Goal: Transaction & Acquisition: Purchase product/service

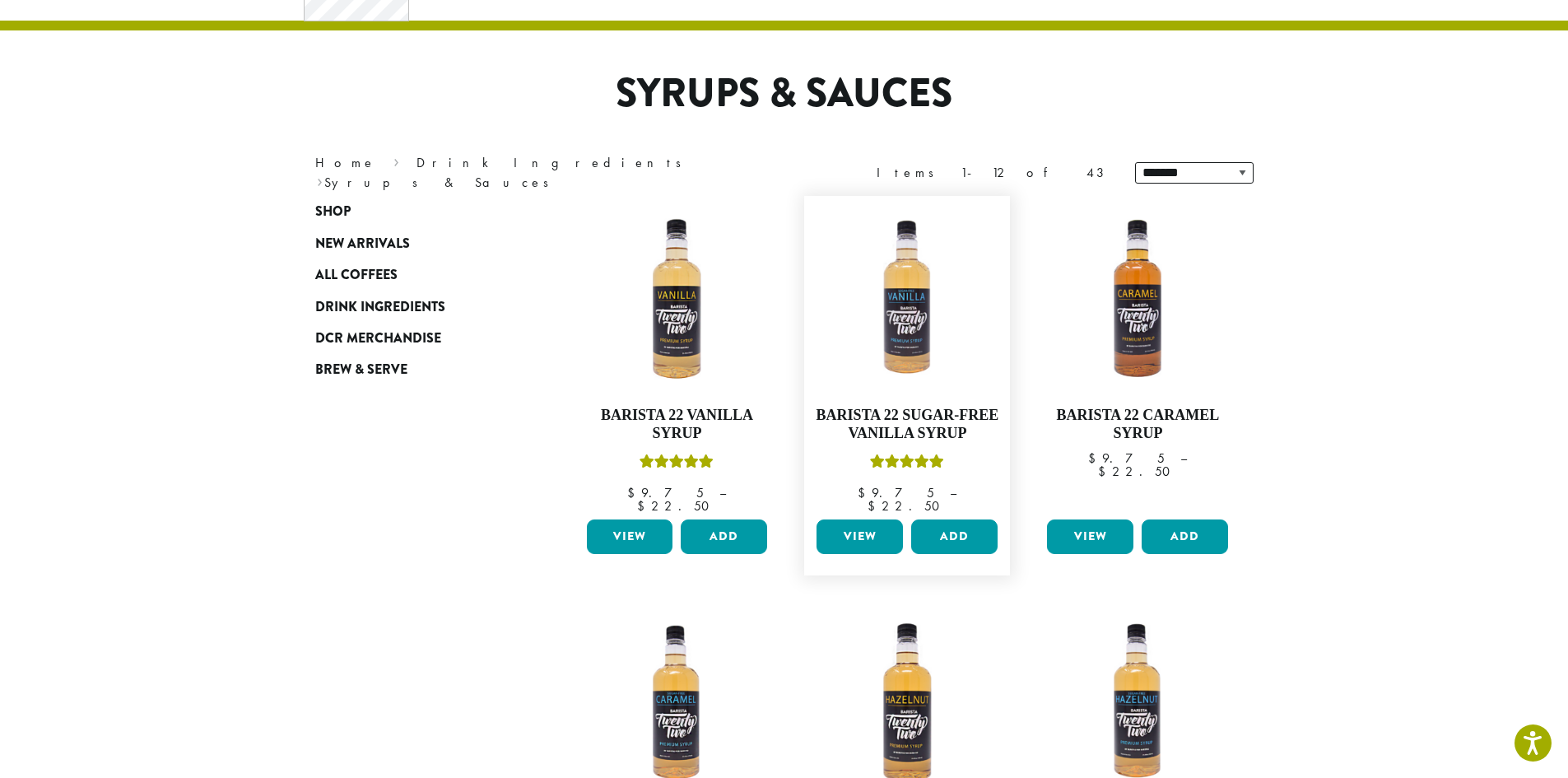
click at [889, 523] on link "View" at bounding box center [860, 537] width 87 height 35
click at [960, 532] on button "Add" at bounding box center [954, 537] width 87 height 35
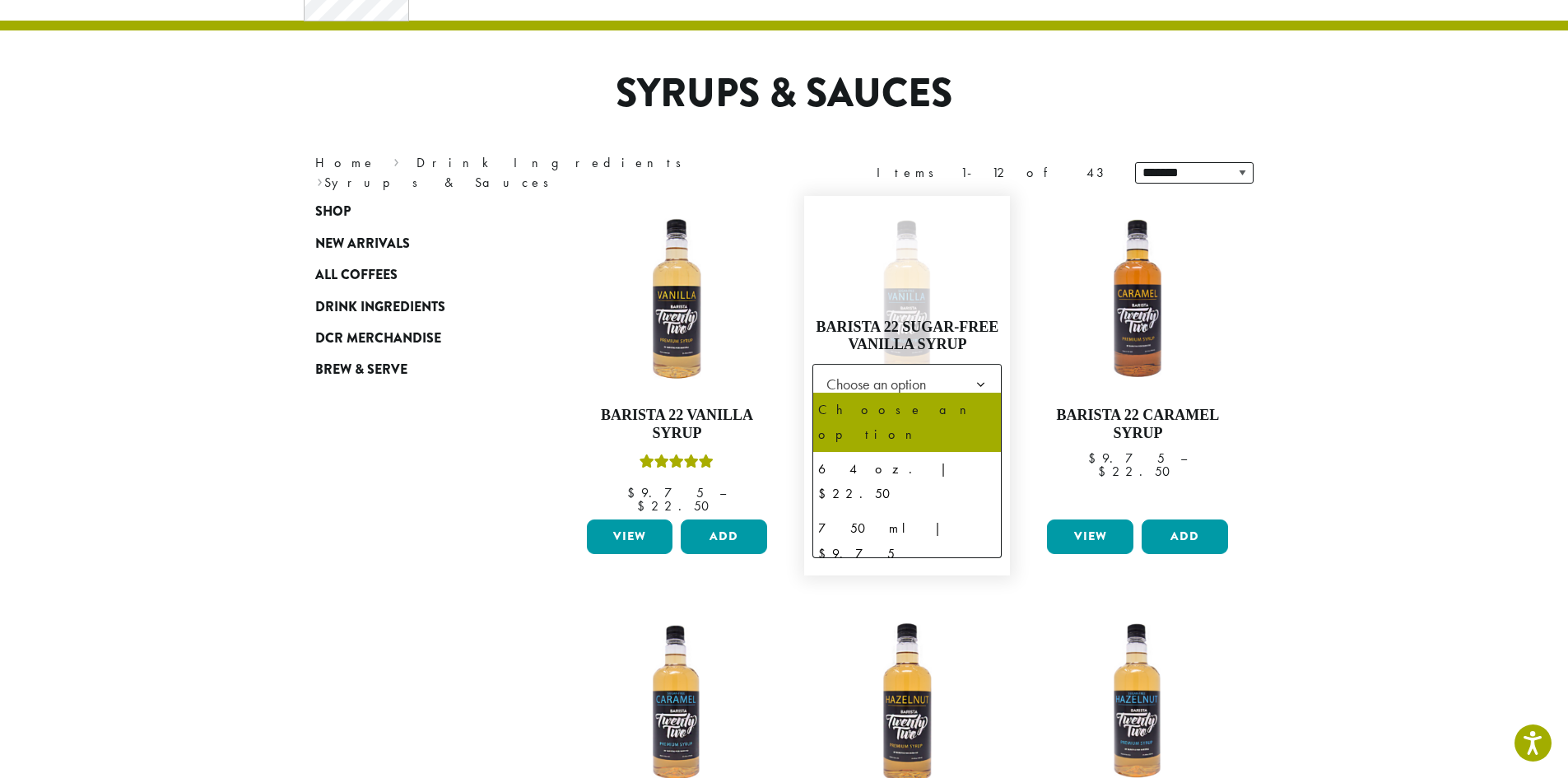
click at [923, 371] on span "Choose an option" at bounding box center [880, 384] width 122 height 32
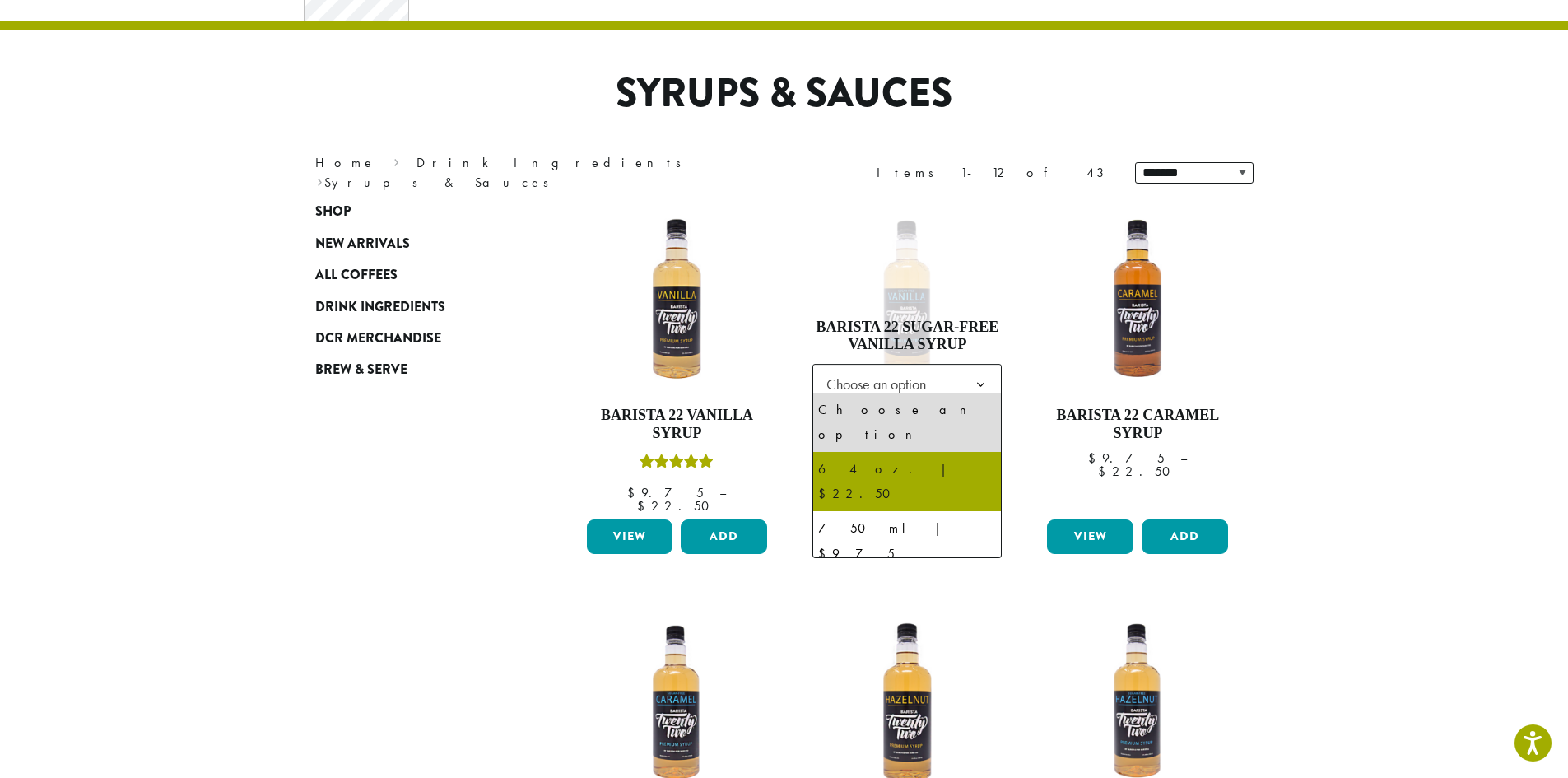
select select "*****"
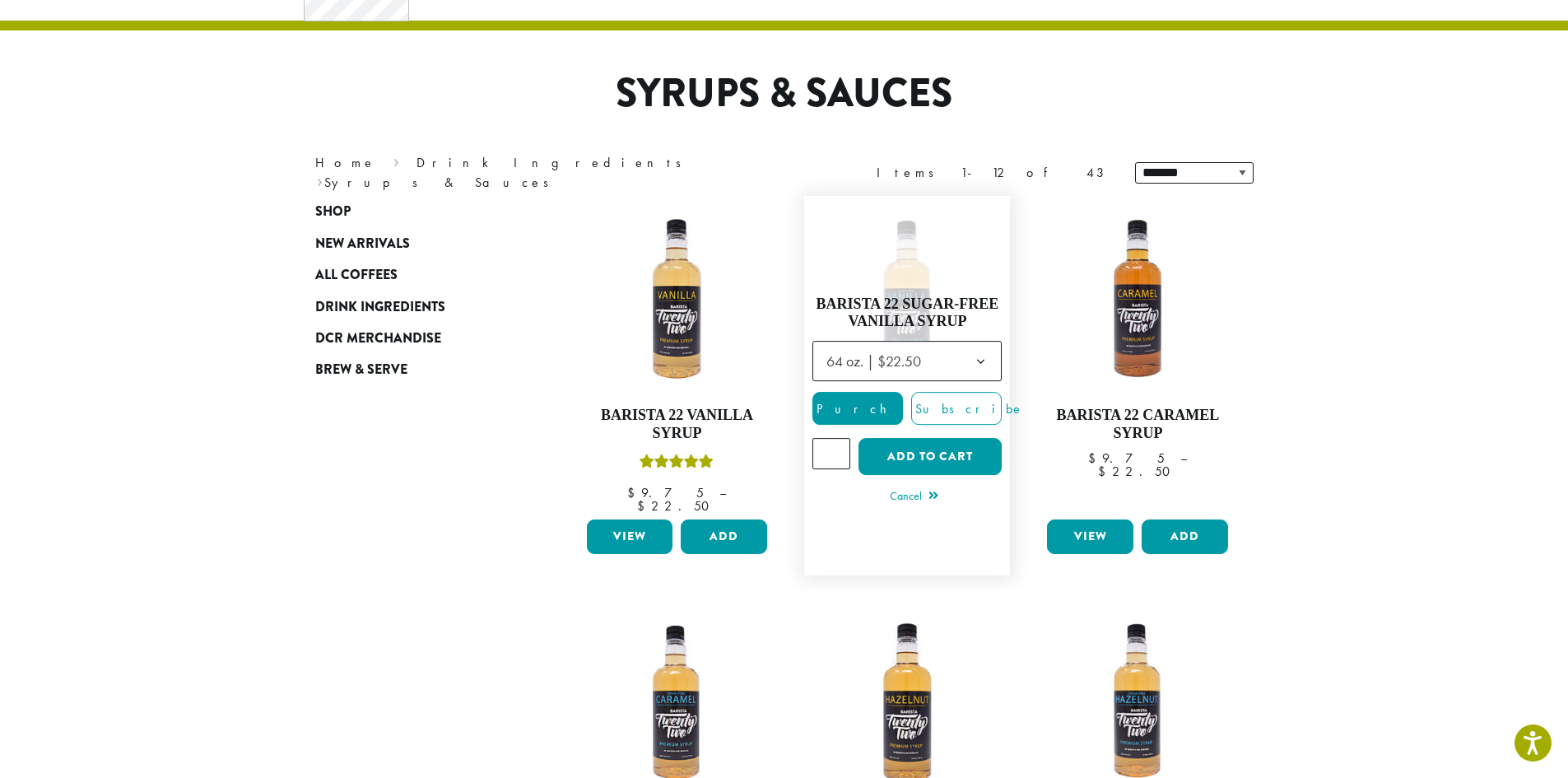
click at [838, 440] on input "*" at bounding box center [830, 454] width 38 height 31
type input "*"
click at [838, 440] on input "*" at bounding box center [830, 454] width 38 height 31
click at [895, 442] on button "Add to cart" at bounding box center [930, 457] width 144 height 37
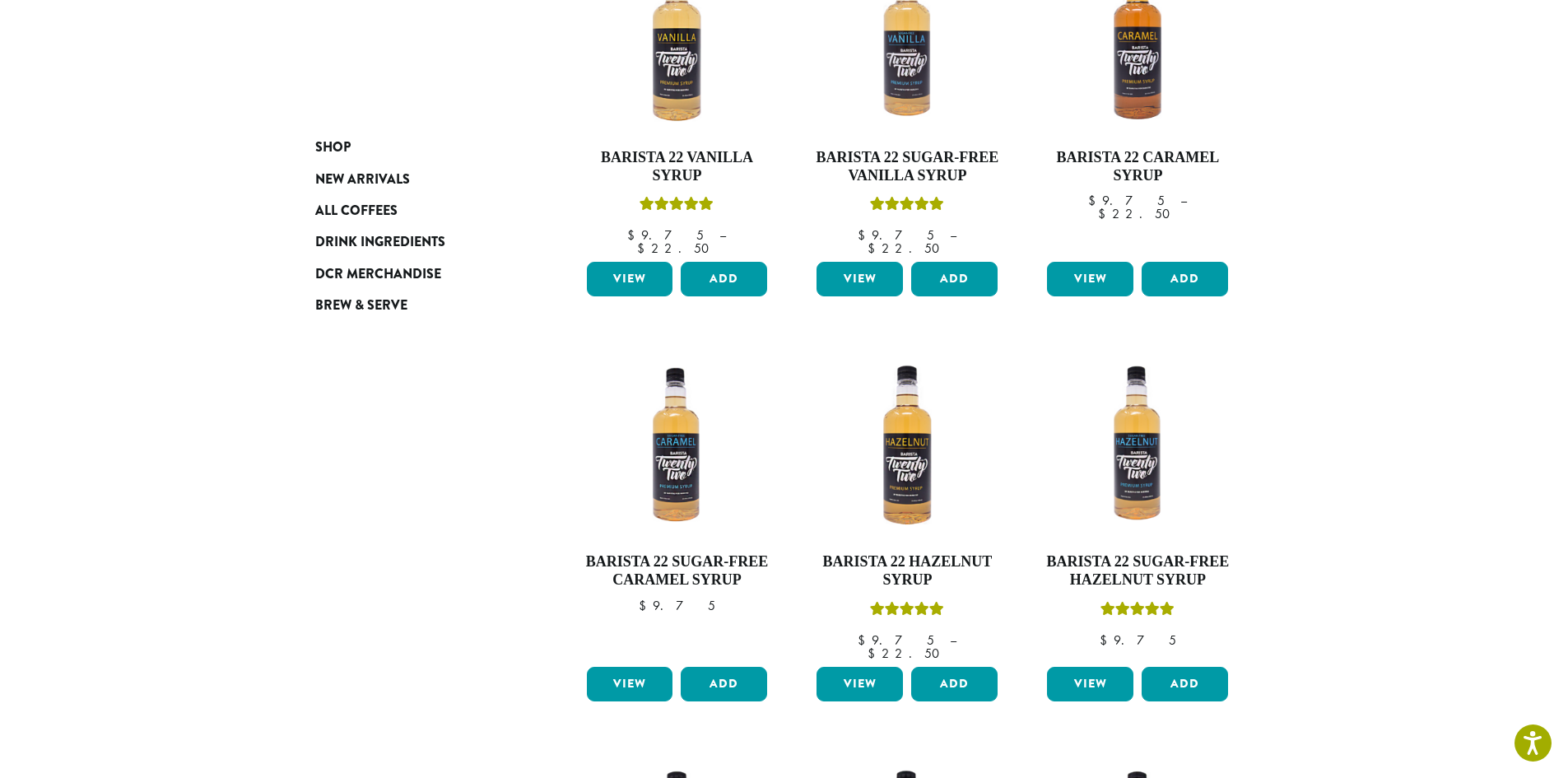
scroll to position [412, 0]
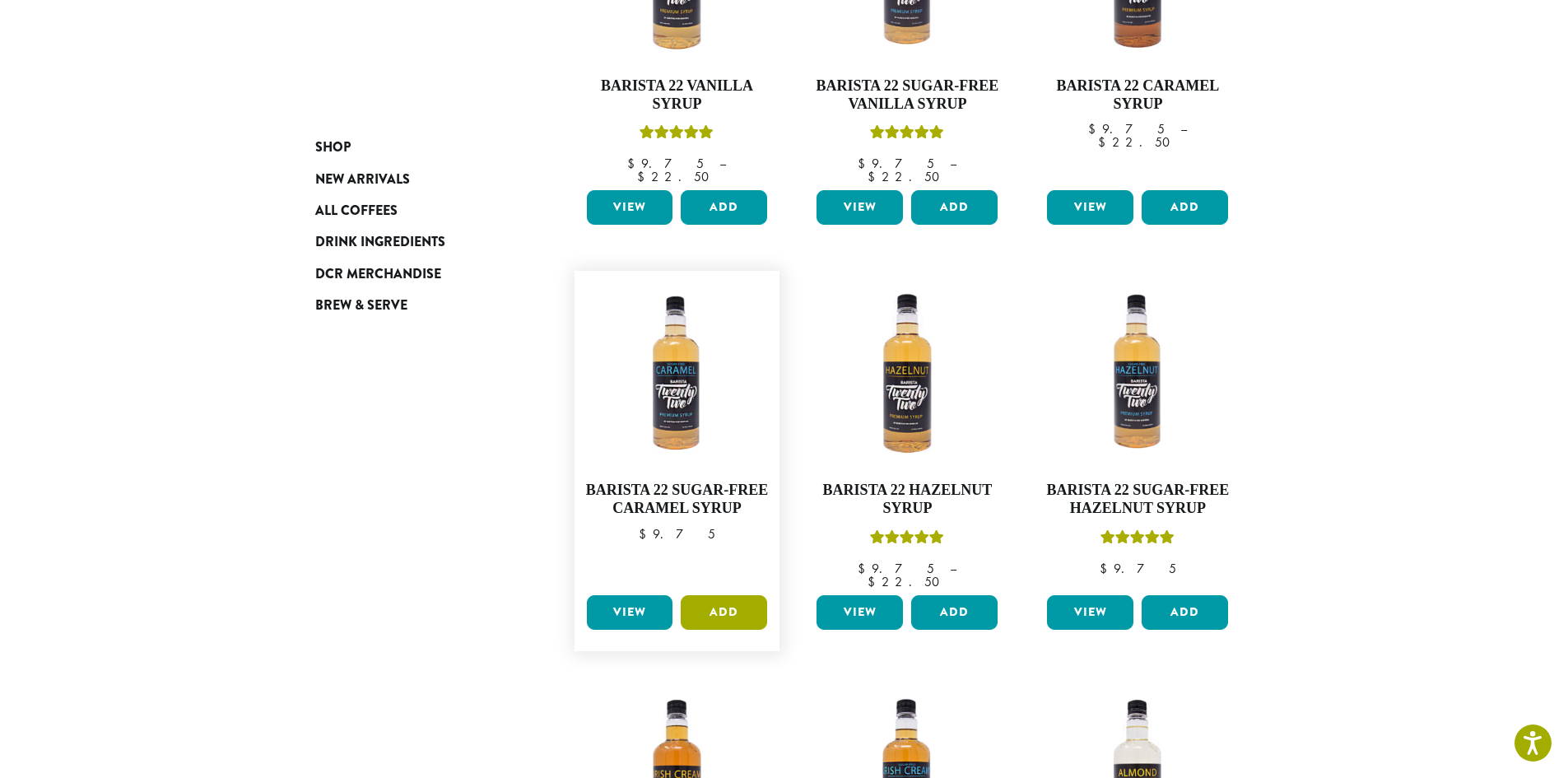
click at [709, 595] on button "Add" at bounding box center [724, 612] width 87 height 35
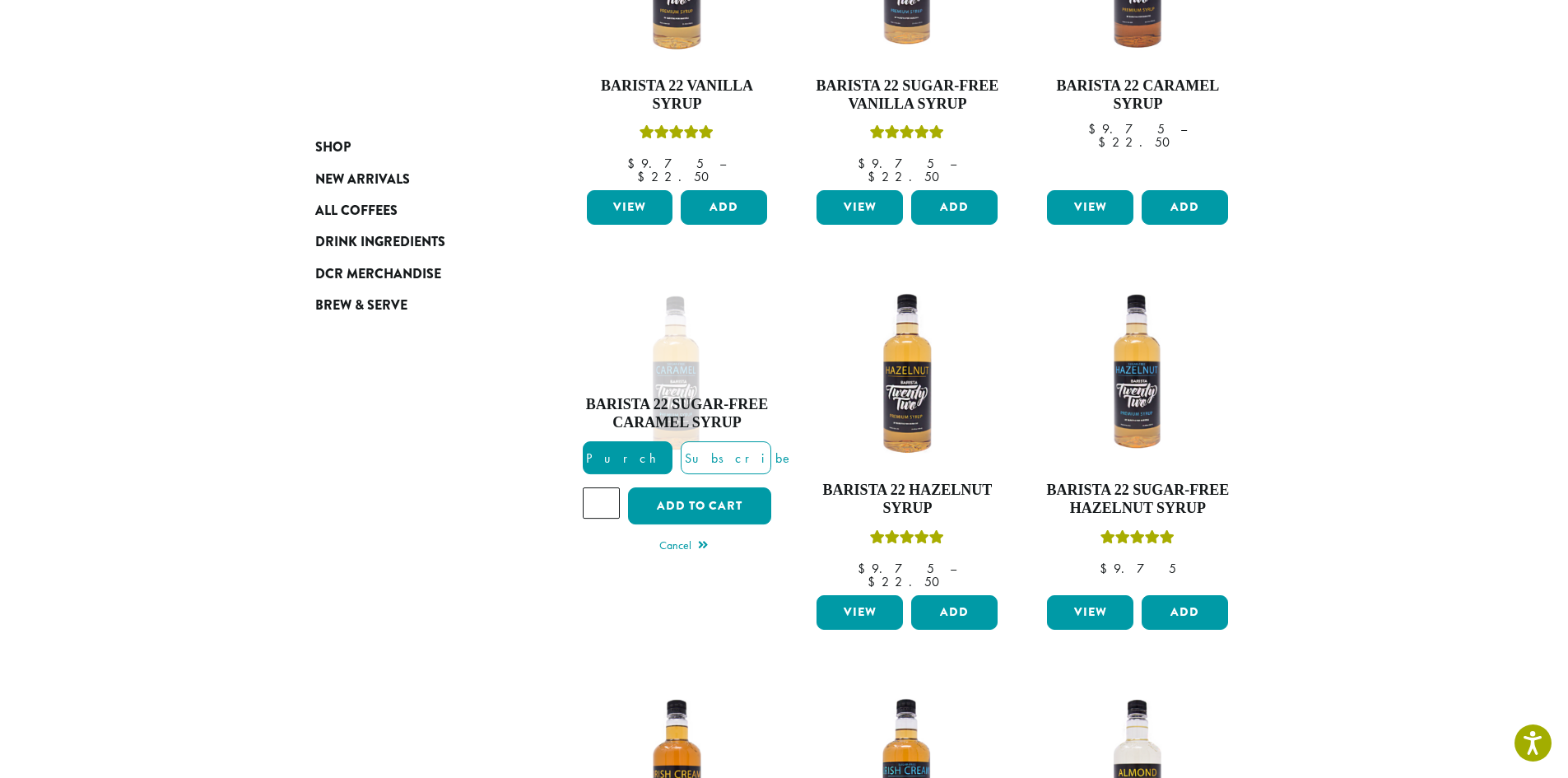
click at [394, 493] on div "**********" at bounding box center [784, 687] width 988 height 1642
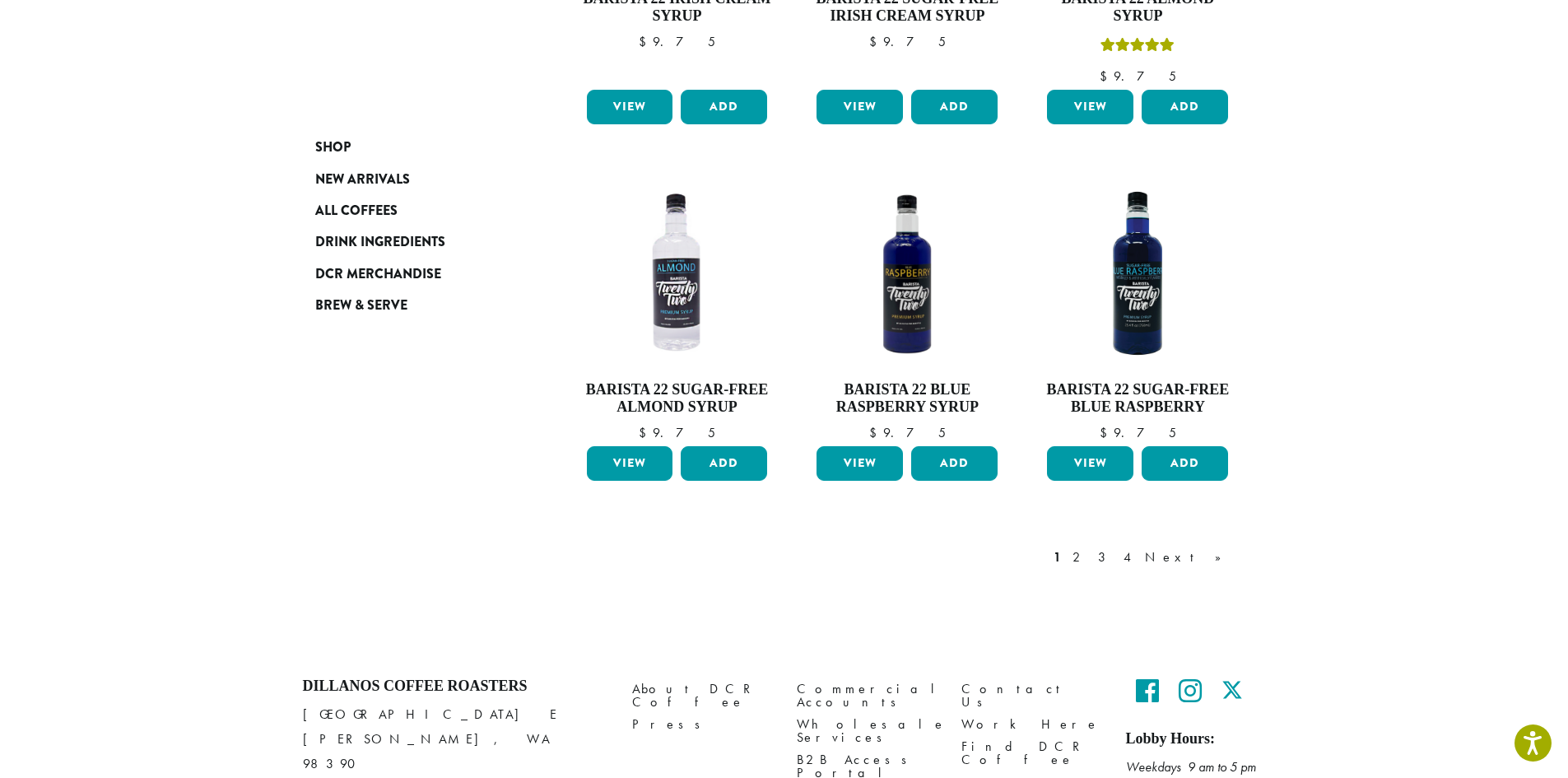
scroll to position [1317, 0]
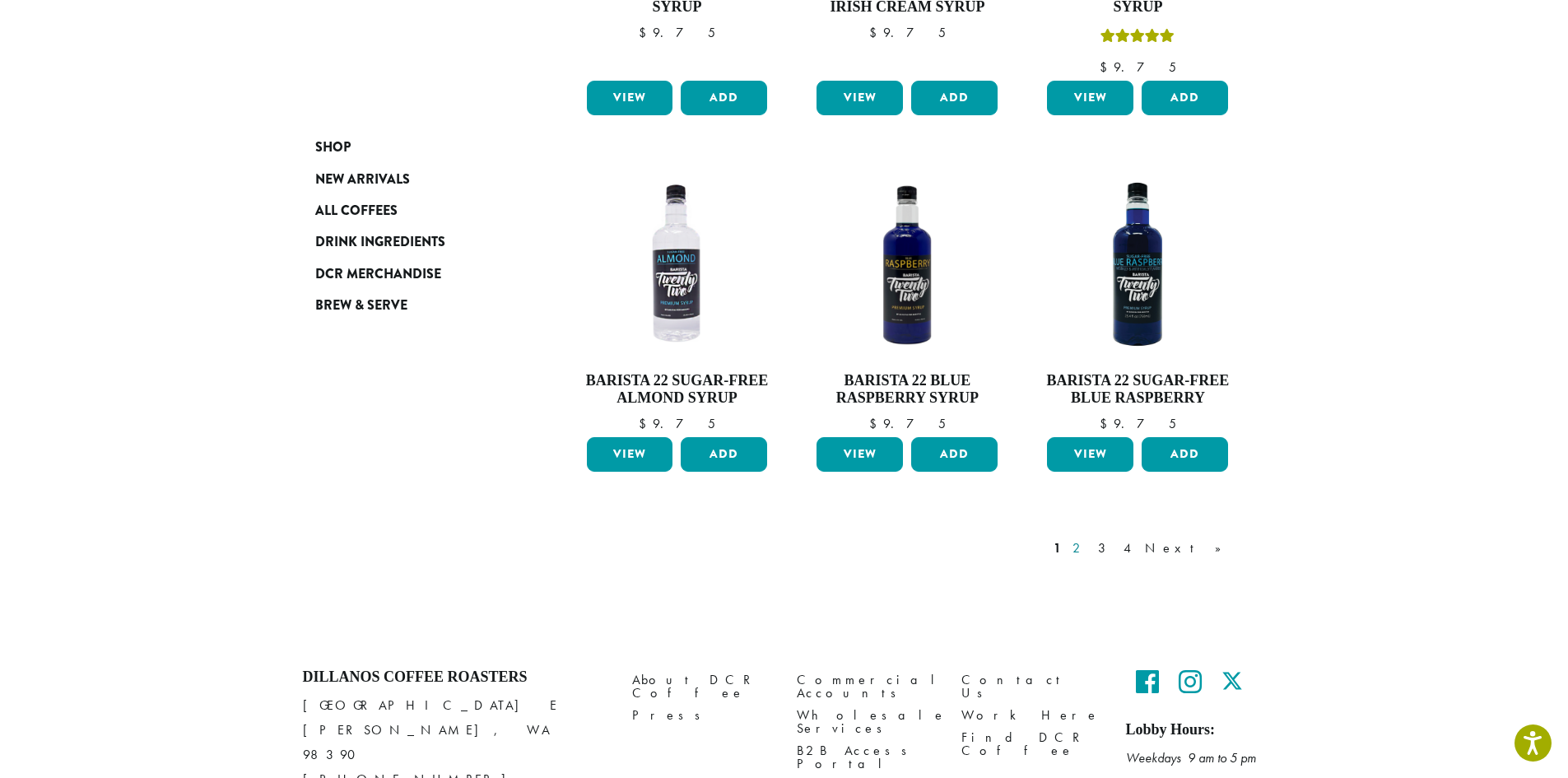
click at [1089, 539] on link "2" at bounding box center [1079, 548] width 20 height 19
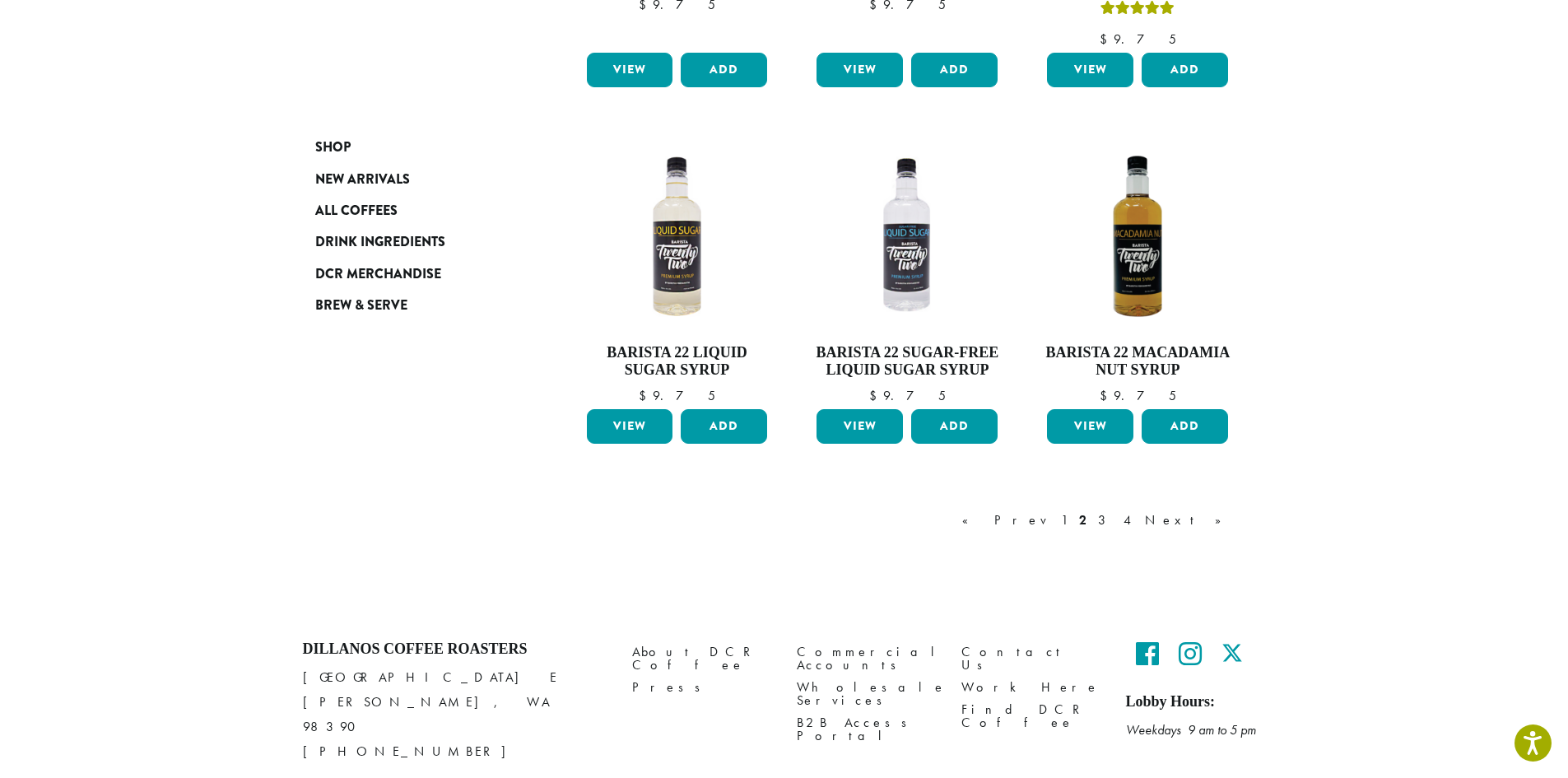
scroll to position [1331, 0]
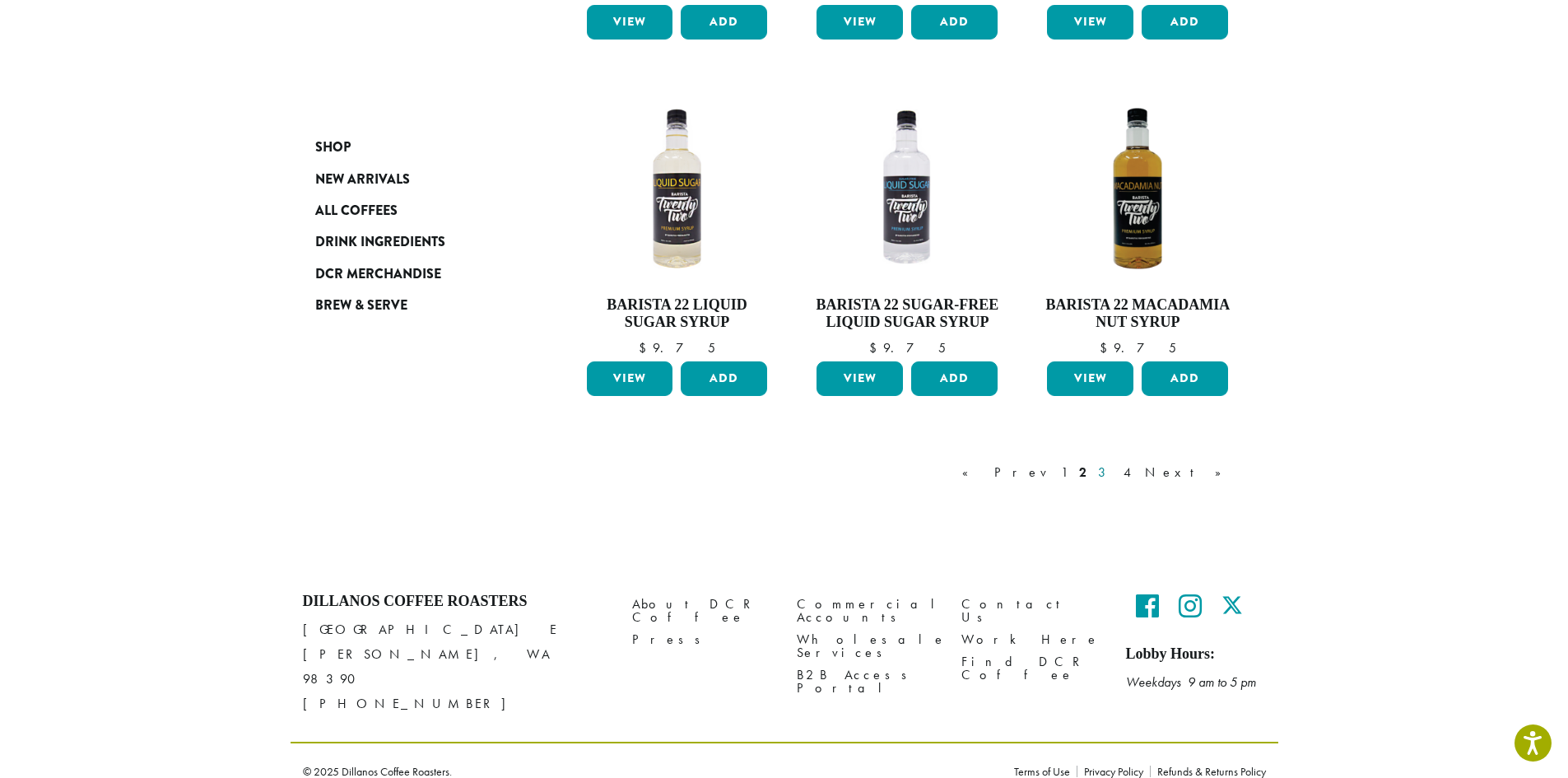
click at [1115, 472] on link "3" at bounding box center [1105, 471] width 20 height 19
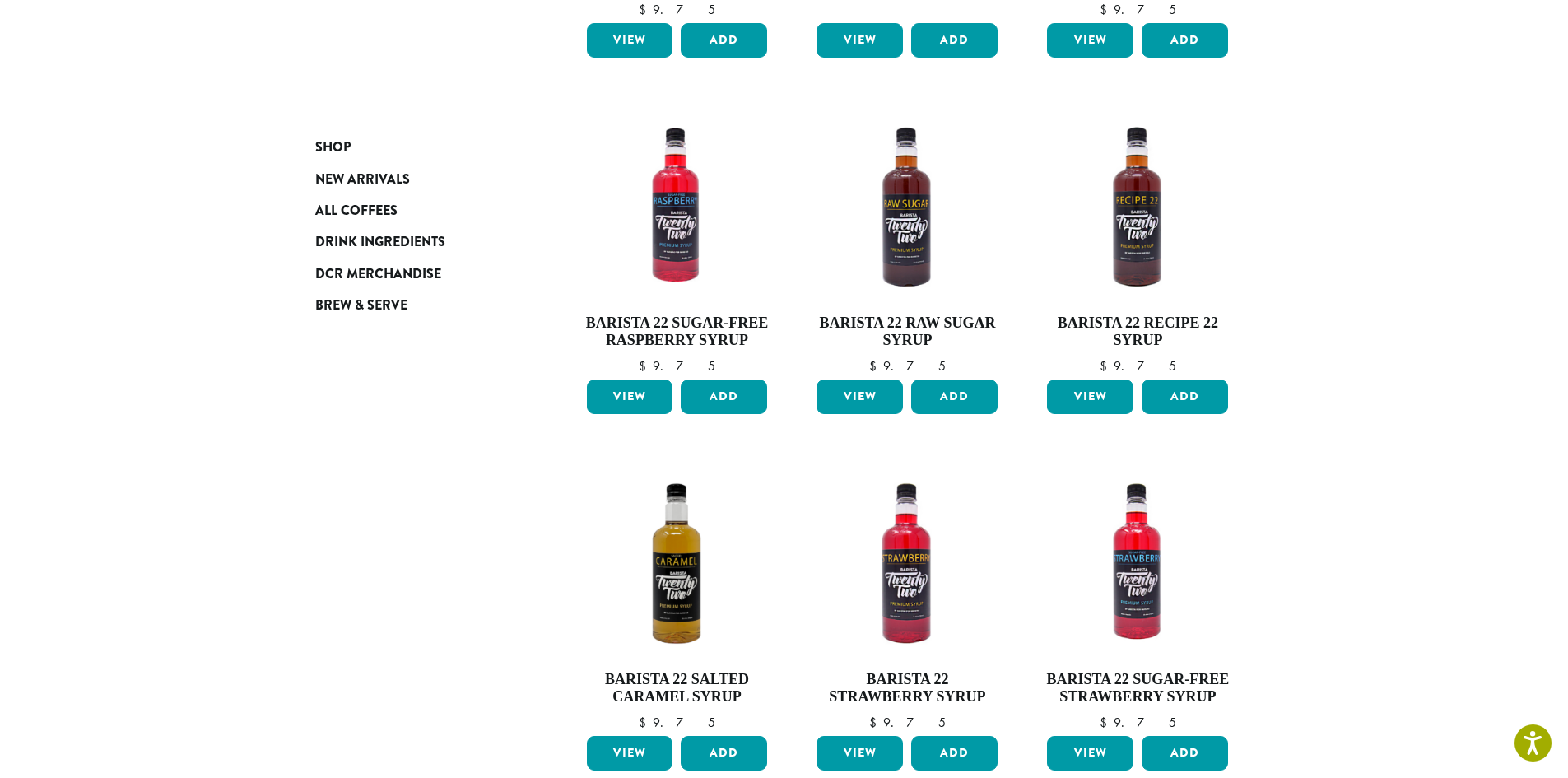
scroll to position [1171, 0]
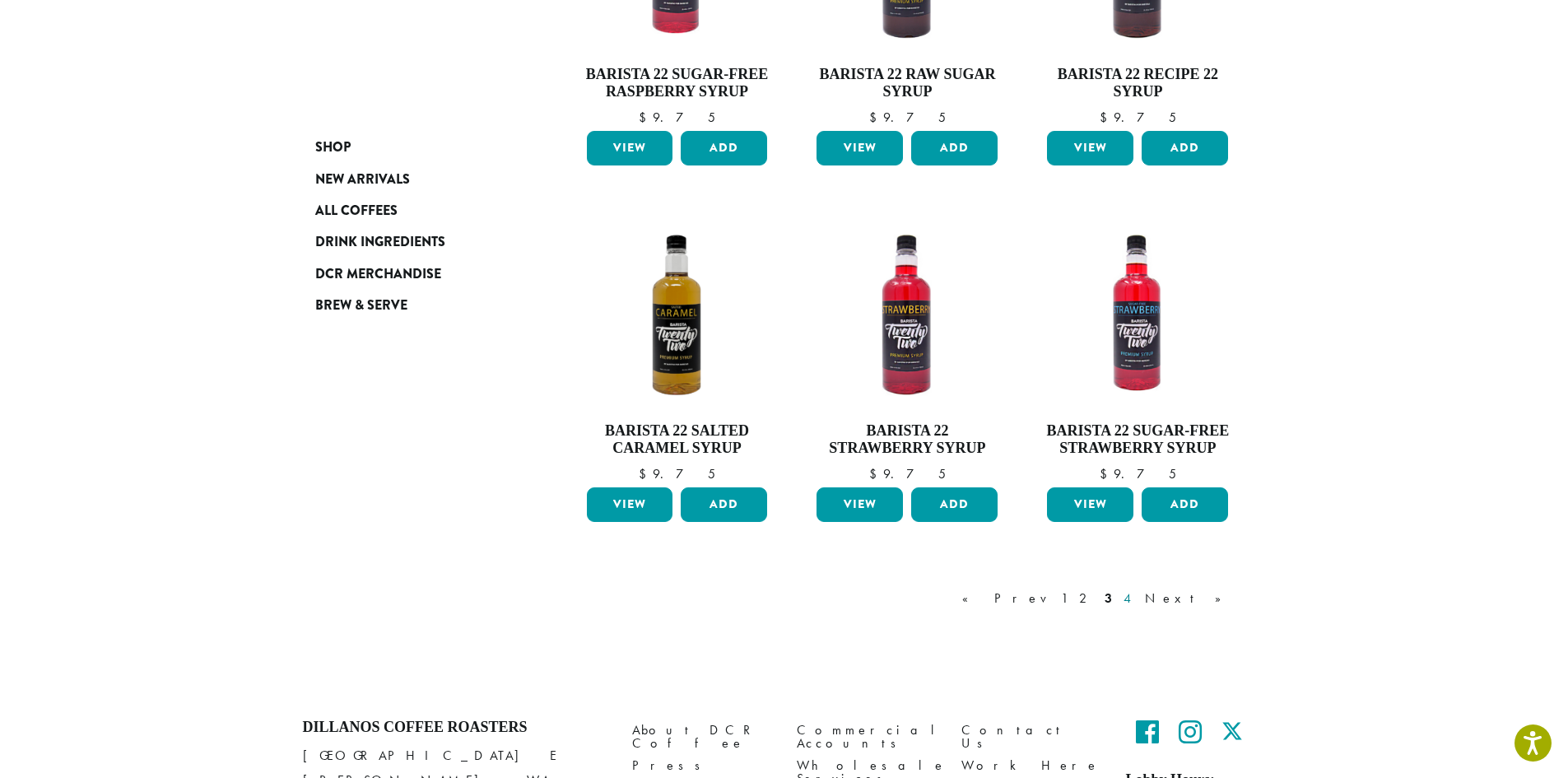
click at [1136, 600] on link "4" at bounding box center [1128, 598] width 17 height 19
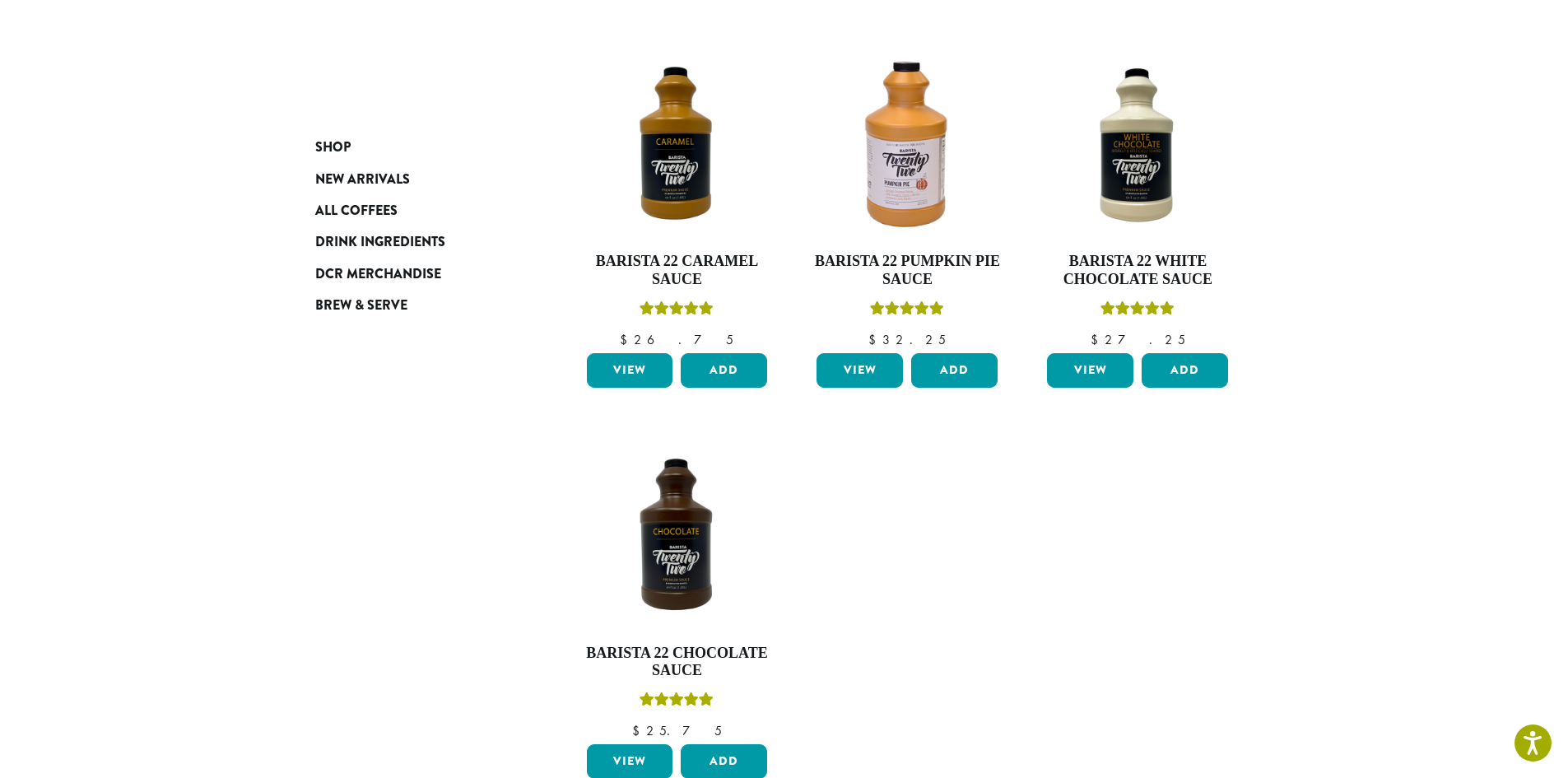
scroll to position [595, 0]
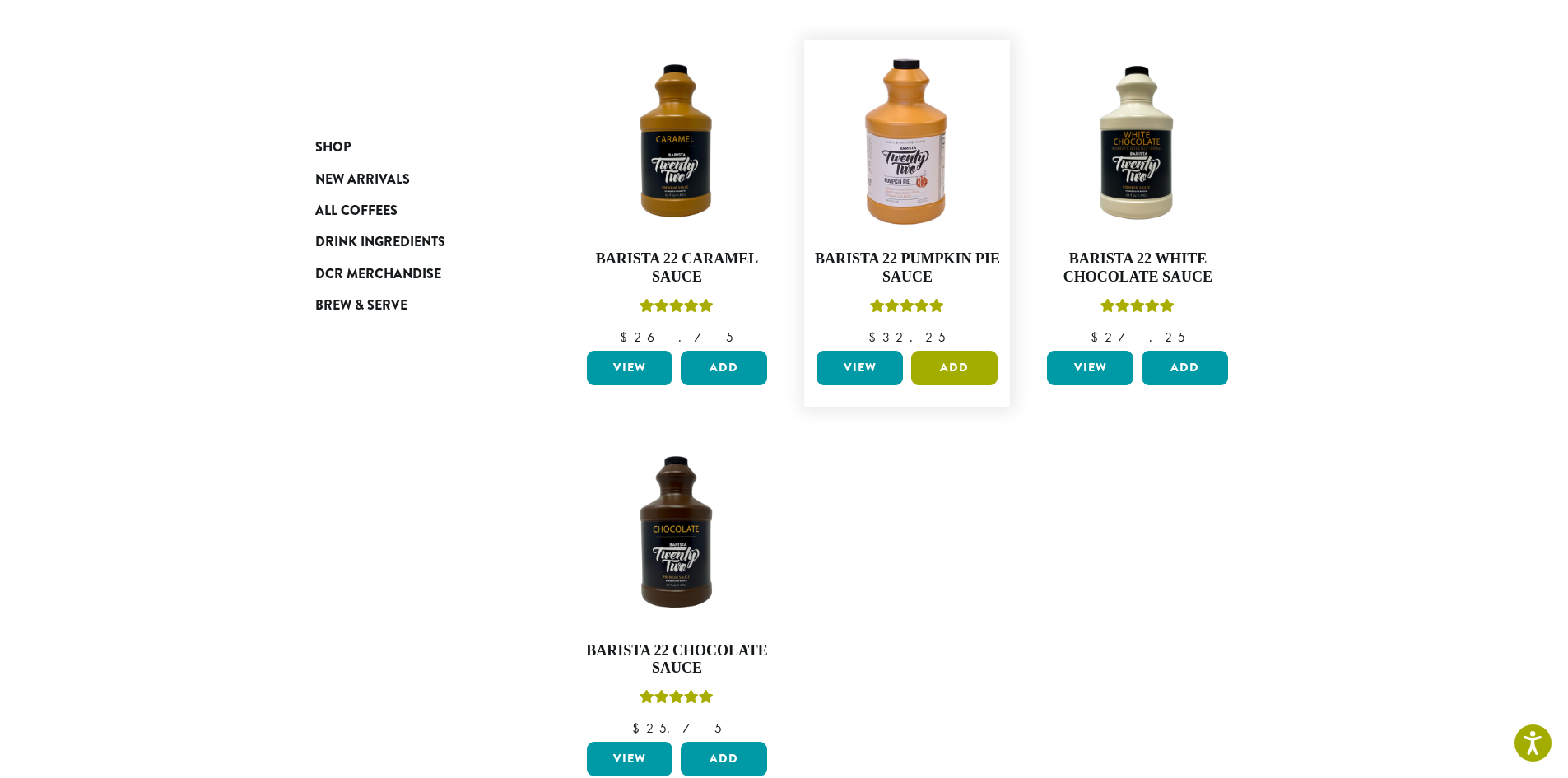
click at [956, 376] on button "Add" at bounding box center [954, 368] width 87 height 35
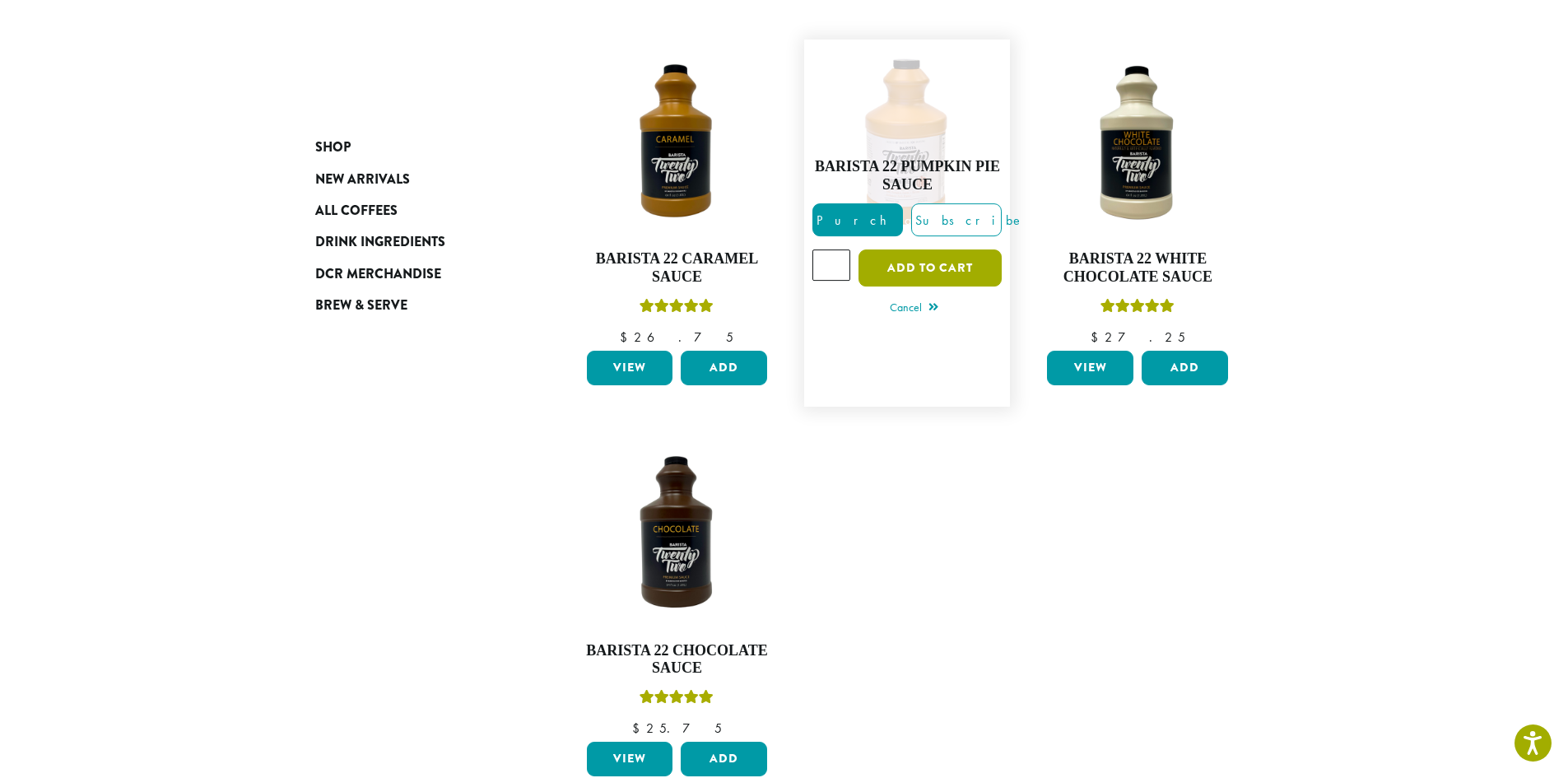
click at [934, 280] on button "Add to cart" at bounding box center [930, 268] width 144 height 37
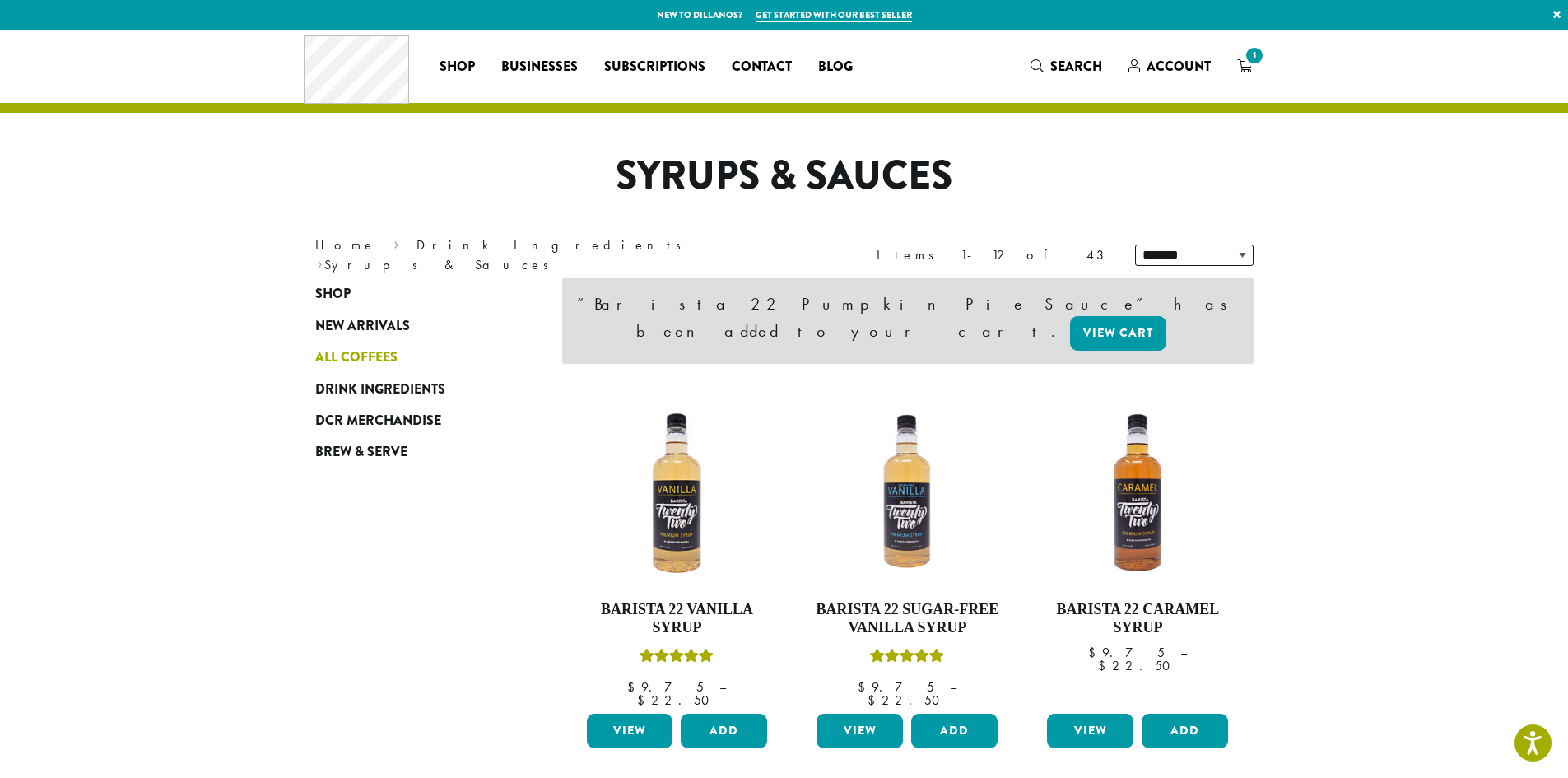
click at [339, 356] on span "All Coffees" at bounding box center [355, 357] width 82 height 20
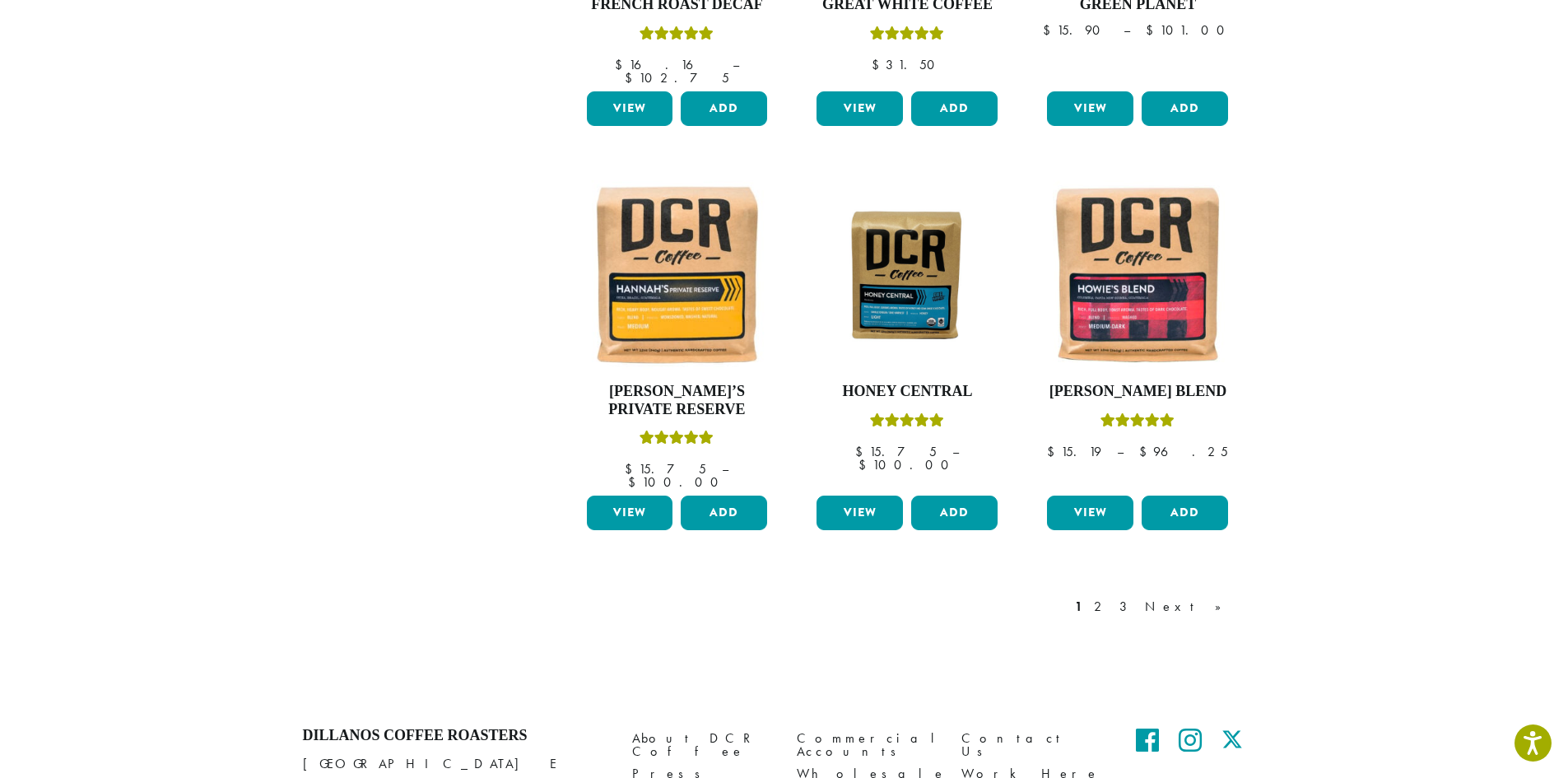
scroll to position [1347, 0]
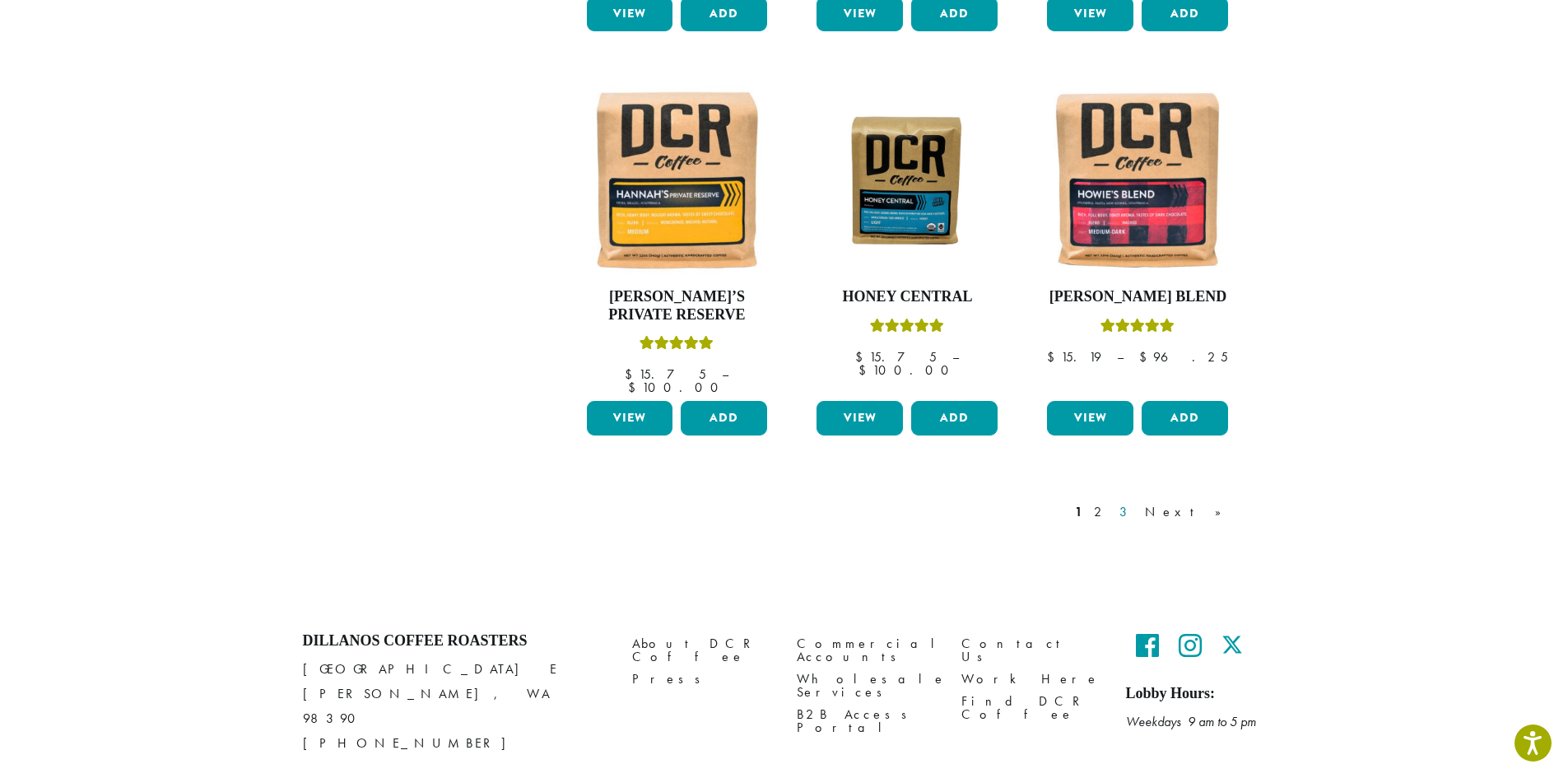
click at [1136, 502] on link "3" at bounding box center [1126, 511] width 20 height 19
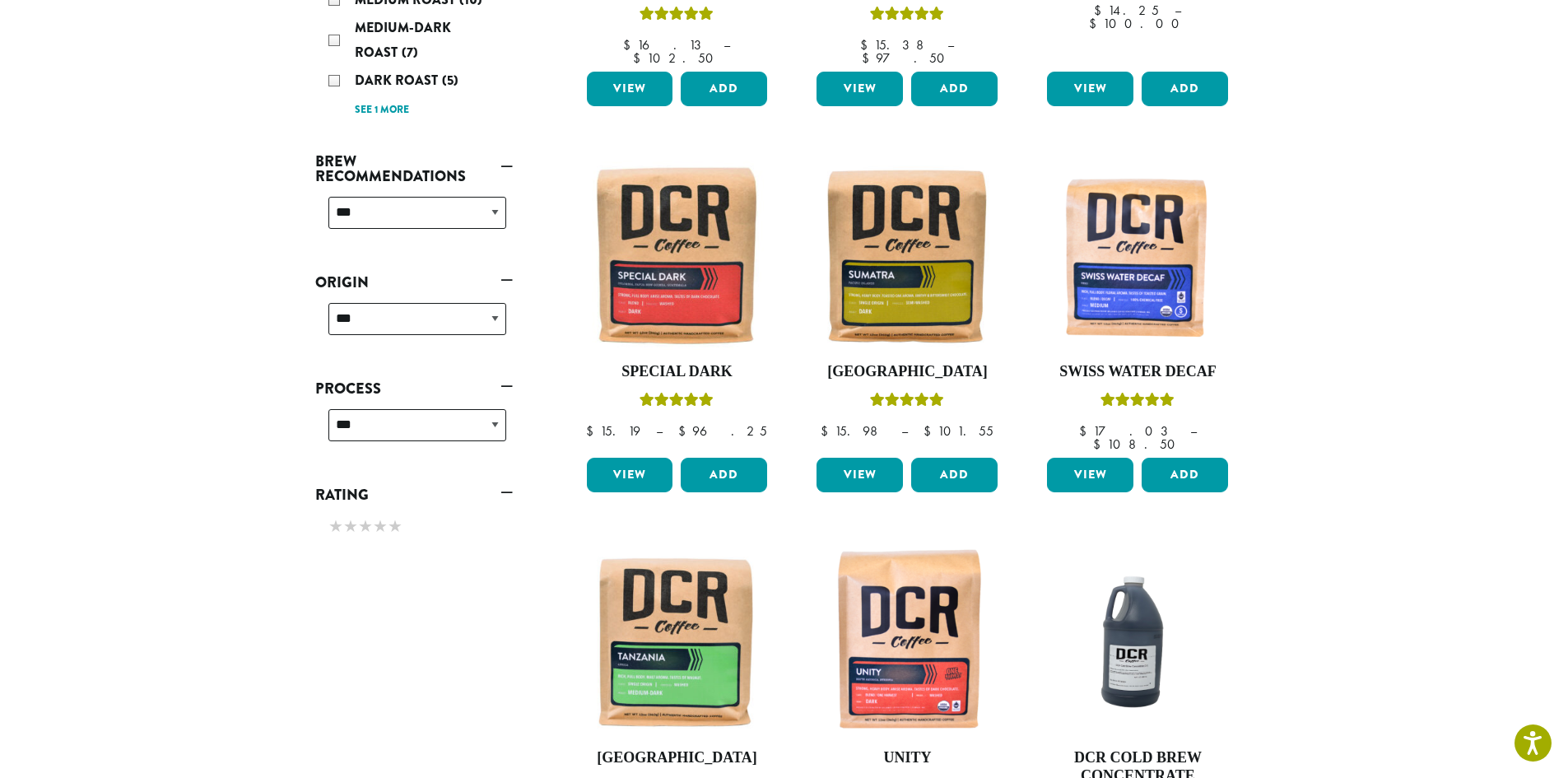
scroll to position [924, 0]
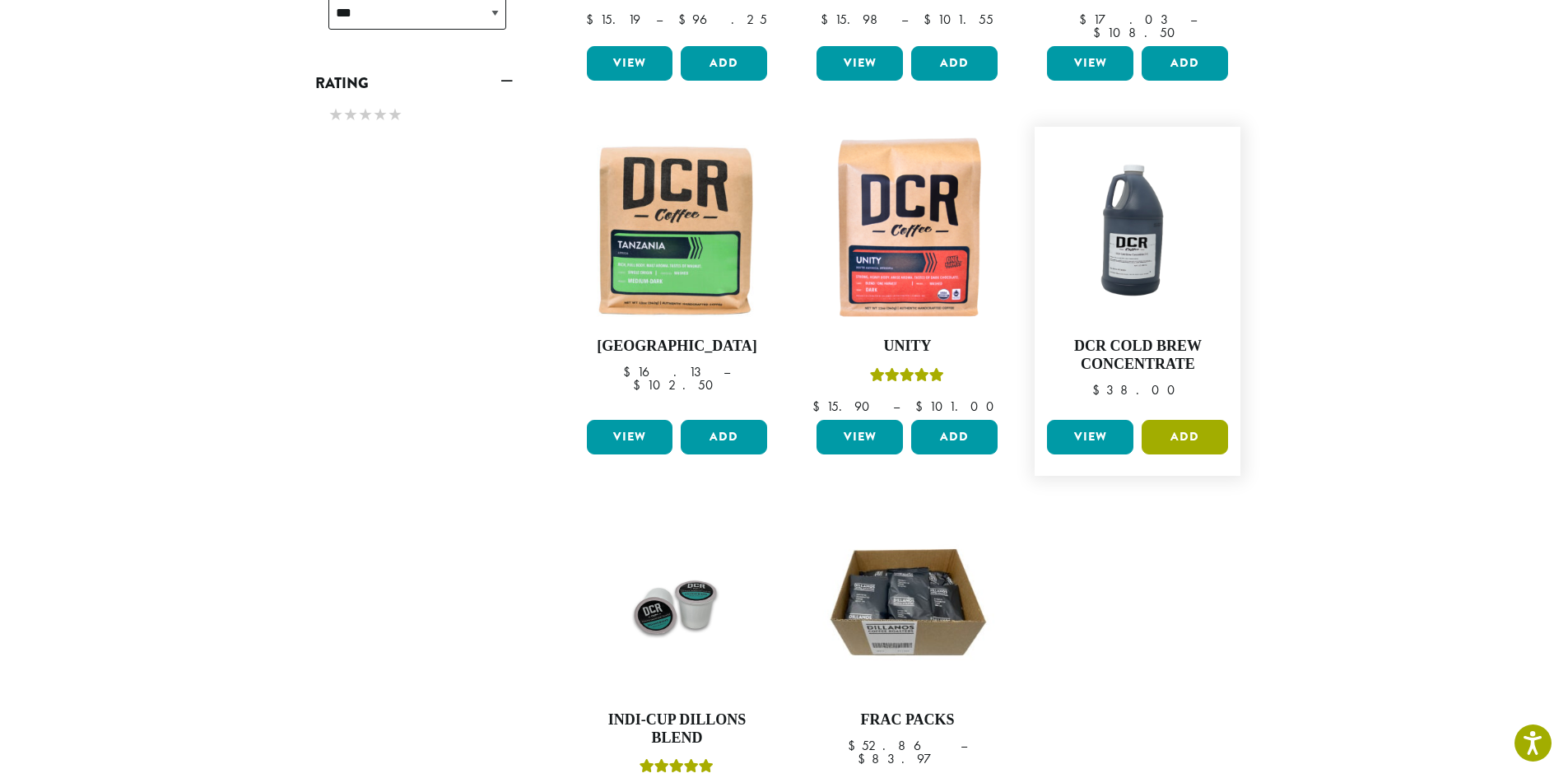
click at [1197, 420] on button "Add" at bounding box center [1185, 437] width 87 height 35
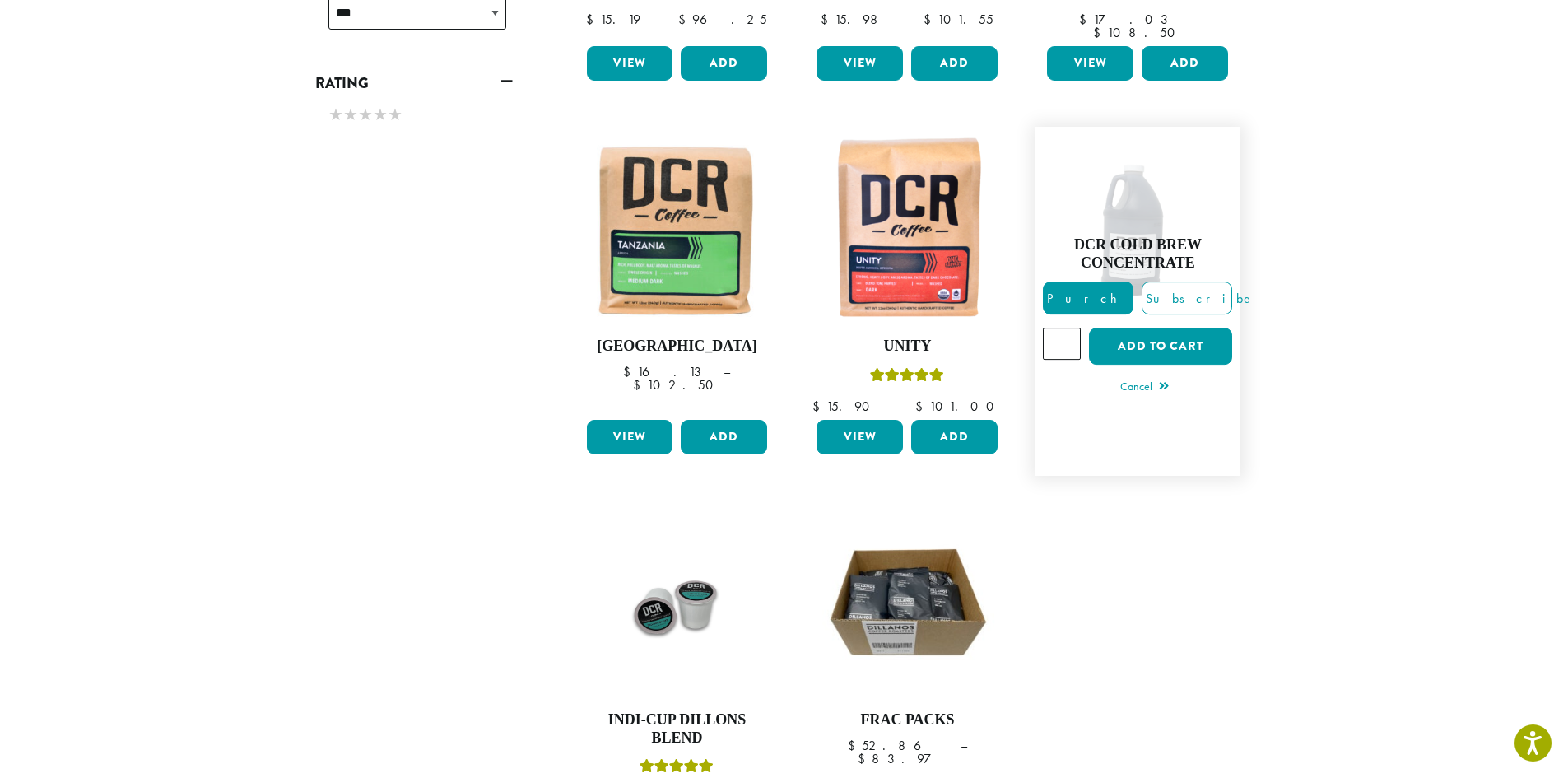
click at [1067, 329] on input "*" at bounding box center [1061, 344] width 38 height 31
type input "*"
click at [1066, 329] on input "*" at bounding box center [1061, 344] width 38 height 31
click at [1156, 329] on button "Add to cart" at bounding box center [1161, 347] width 144 height 37
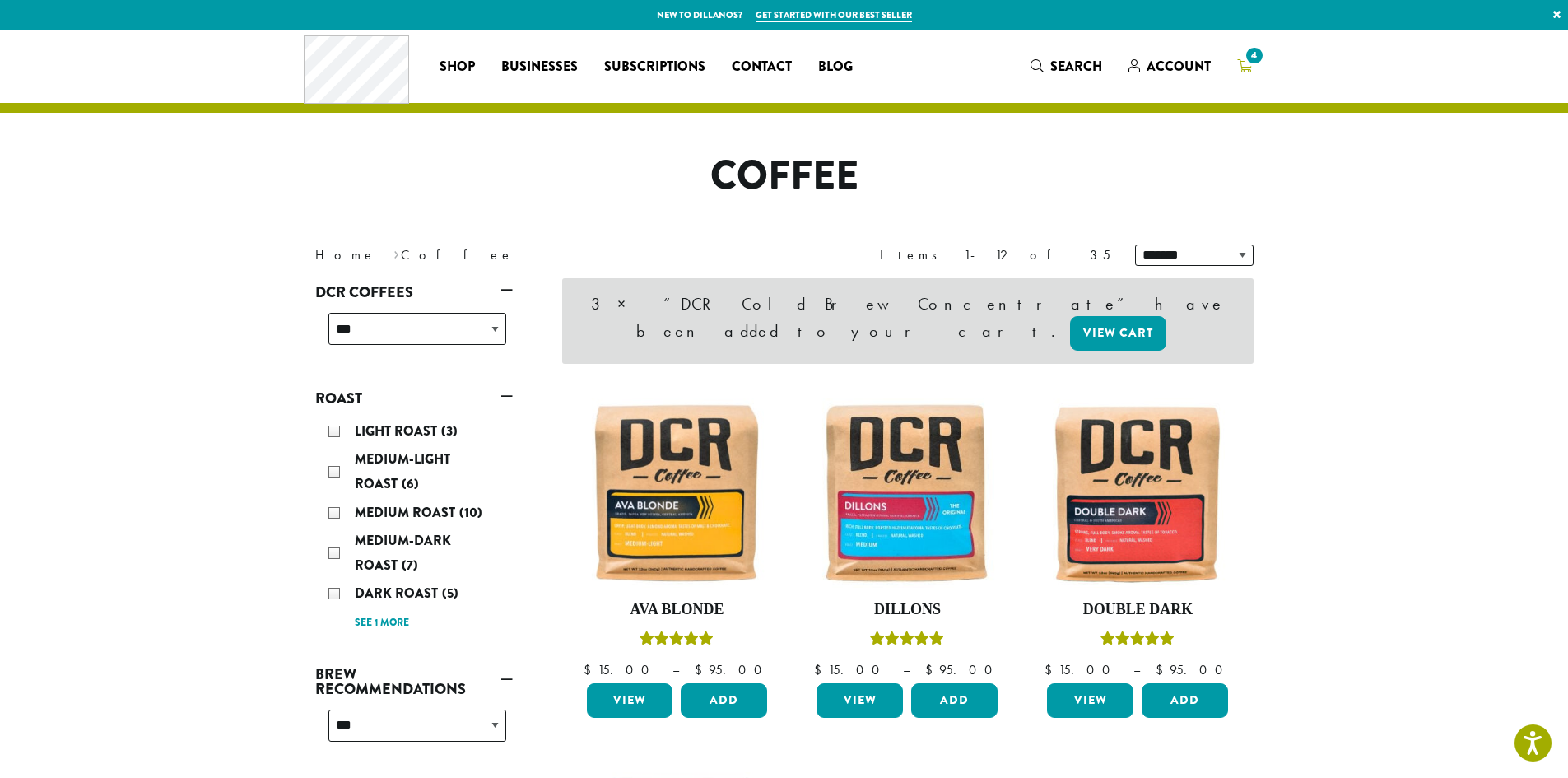
click at [1247, 72] on icon "4" at bounding box center [1244, 65] width 15 height 13
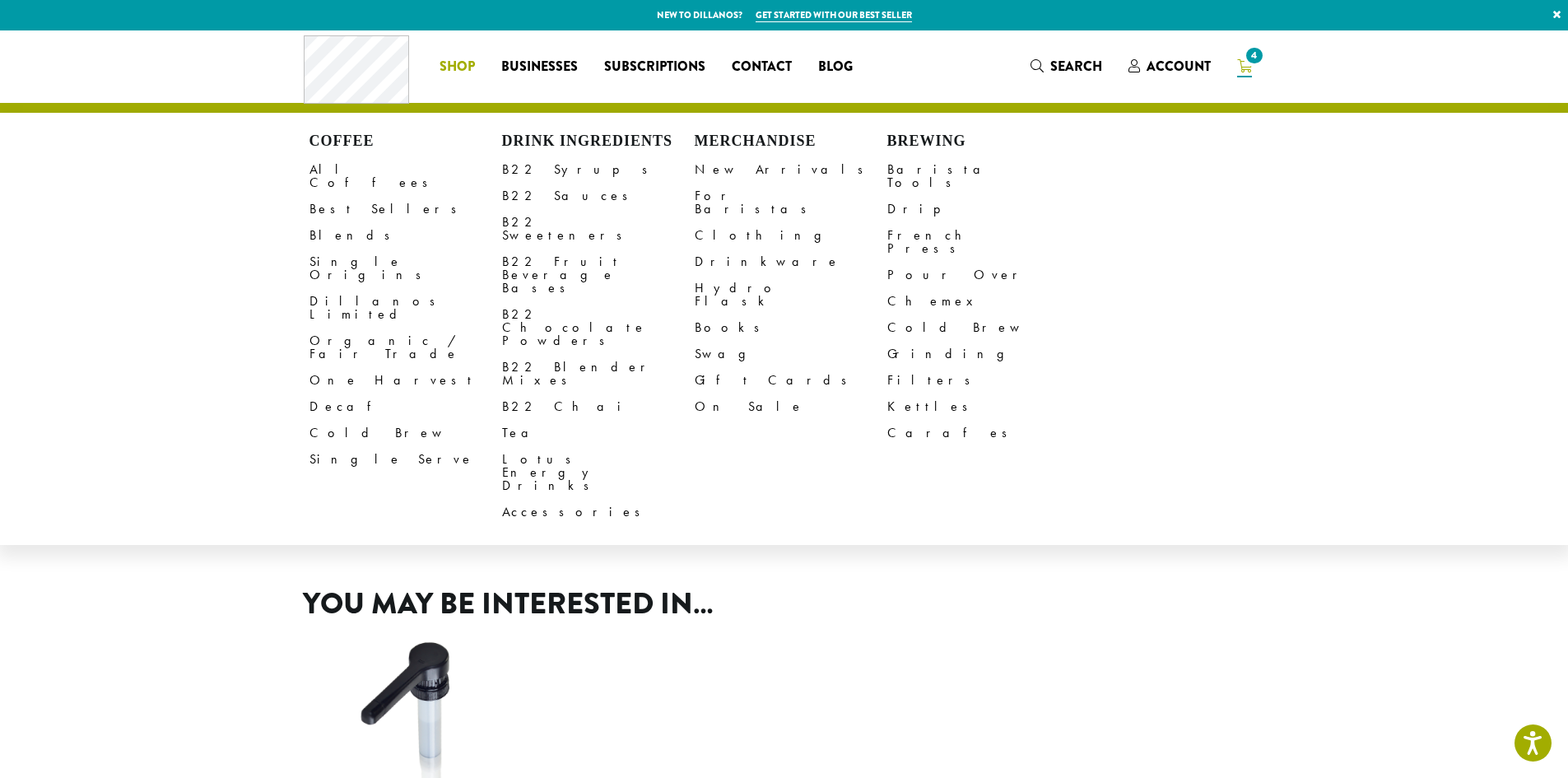
click at [451, 64] on span "Shop" at bounding box center [457, 67] width 35 height 20
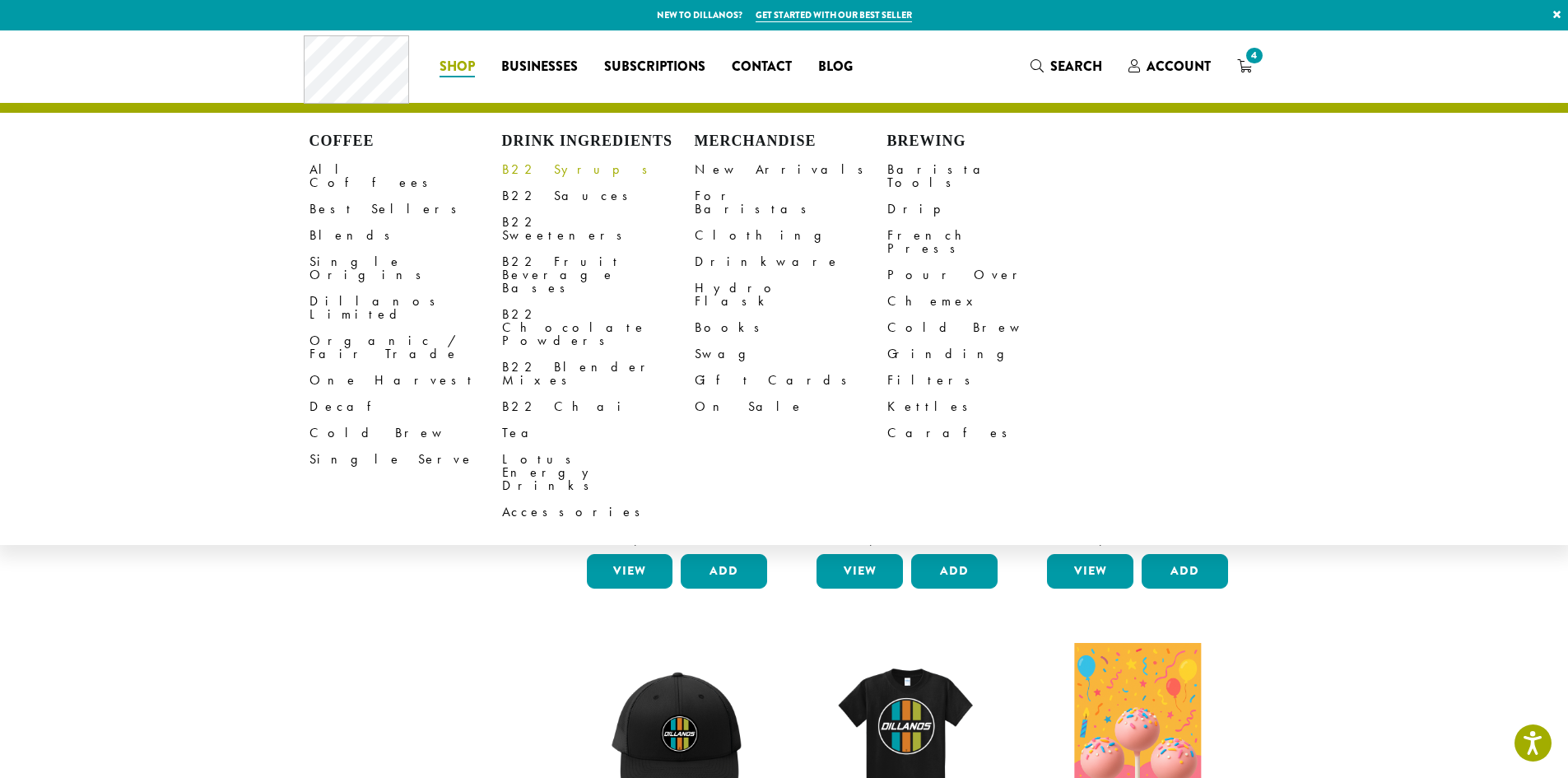
click at [519, 165] on link "B22 Syrups" at bounding box center [598, 169] width 192 height 27
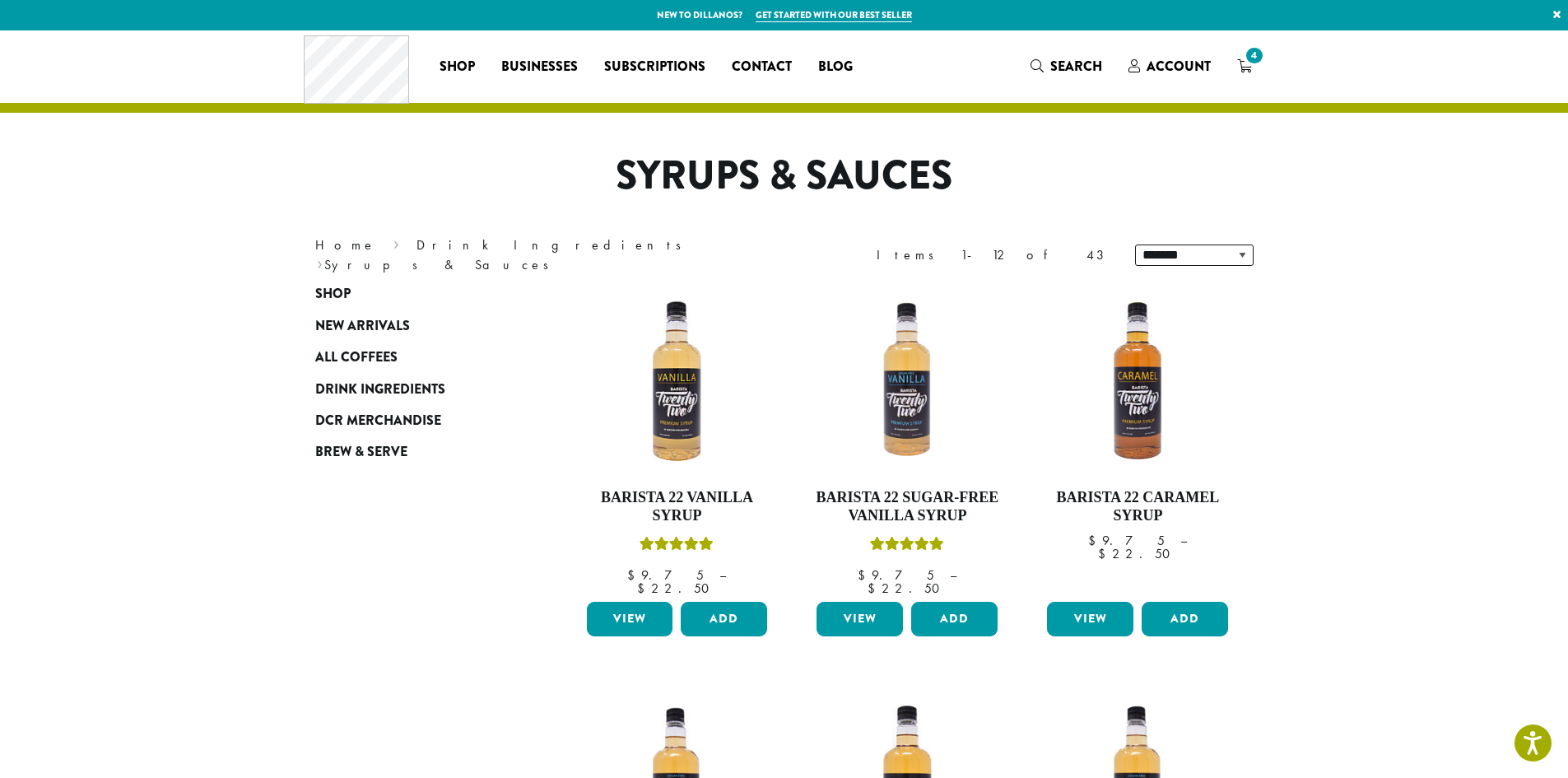
scroll to position [82, 0]
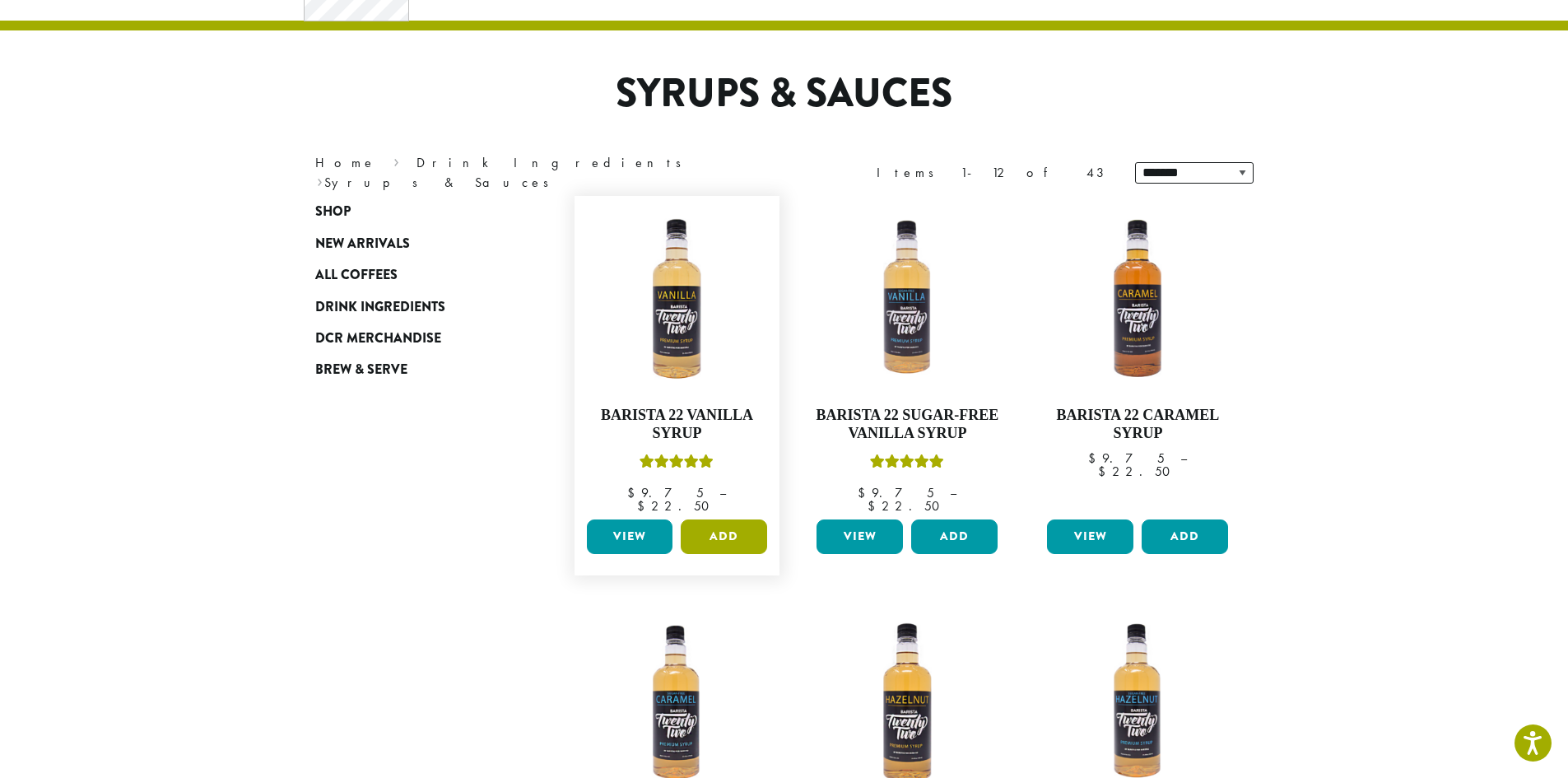
click at [699, 519] on button "Add" at bounding box center [724, 537] width 87 height 35
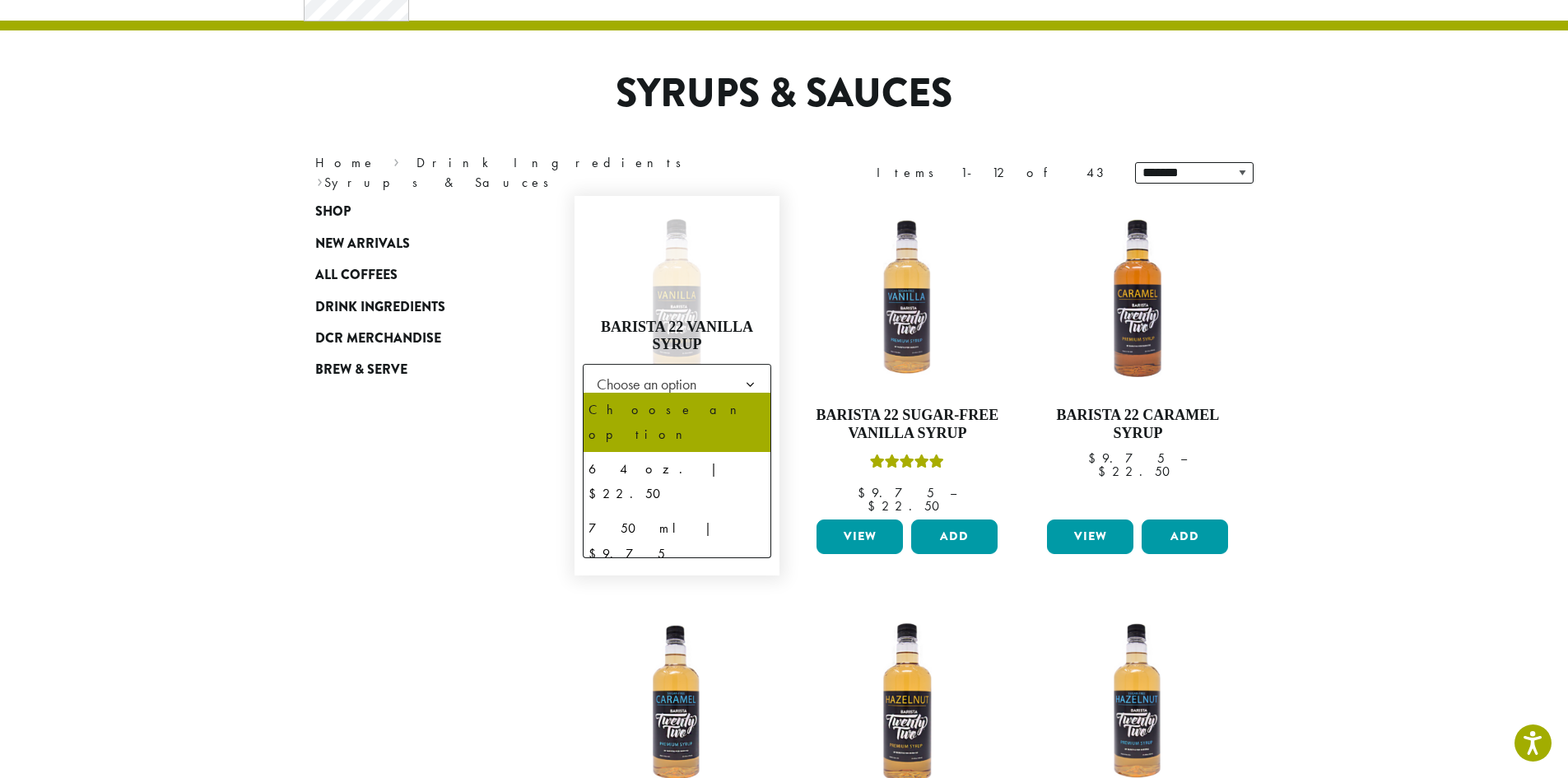
click at [691, 385] on span "Choose an option" at bounding box center [651, 384] width 122 height 32
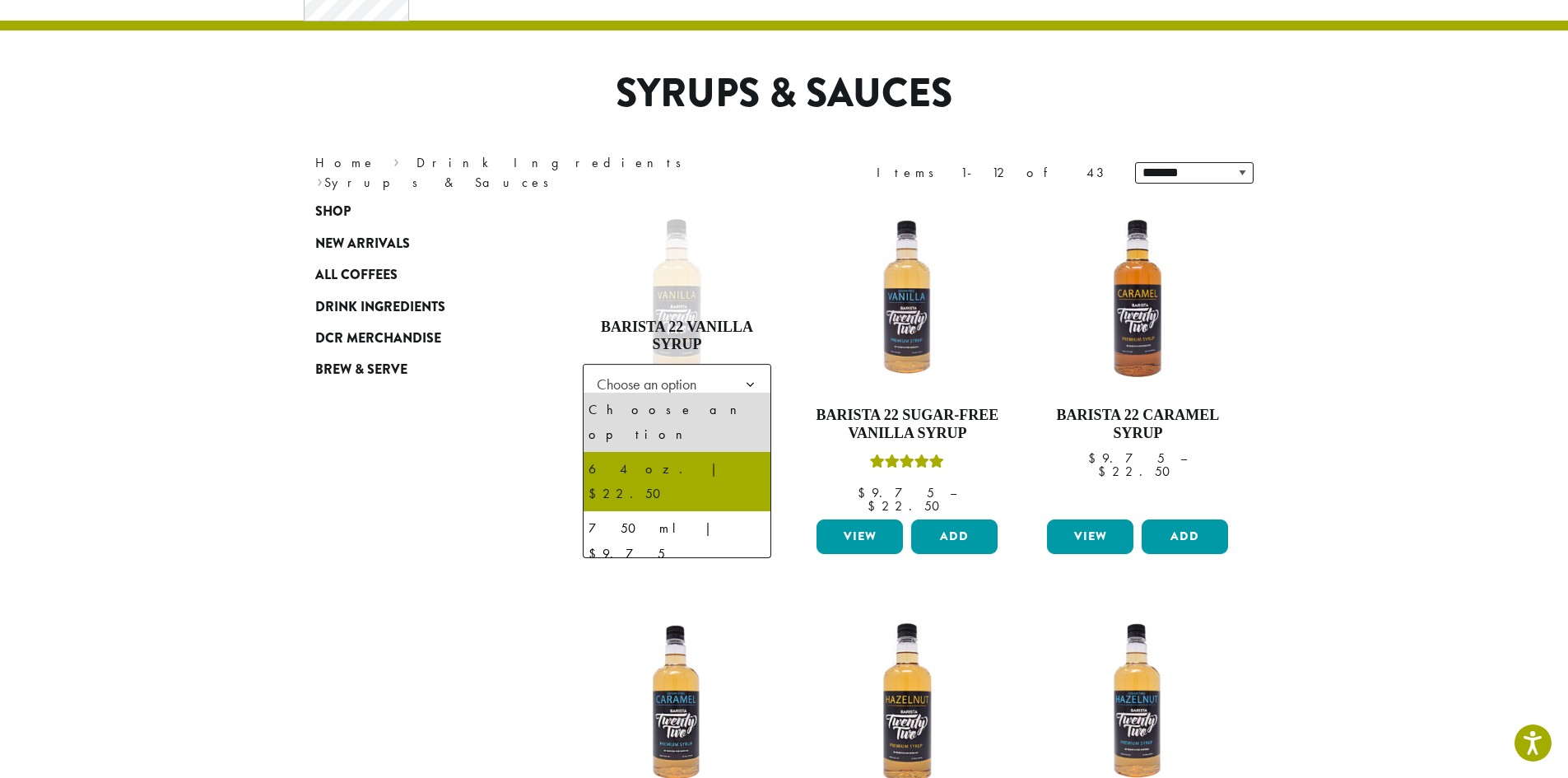
select select "*****"
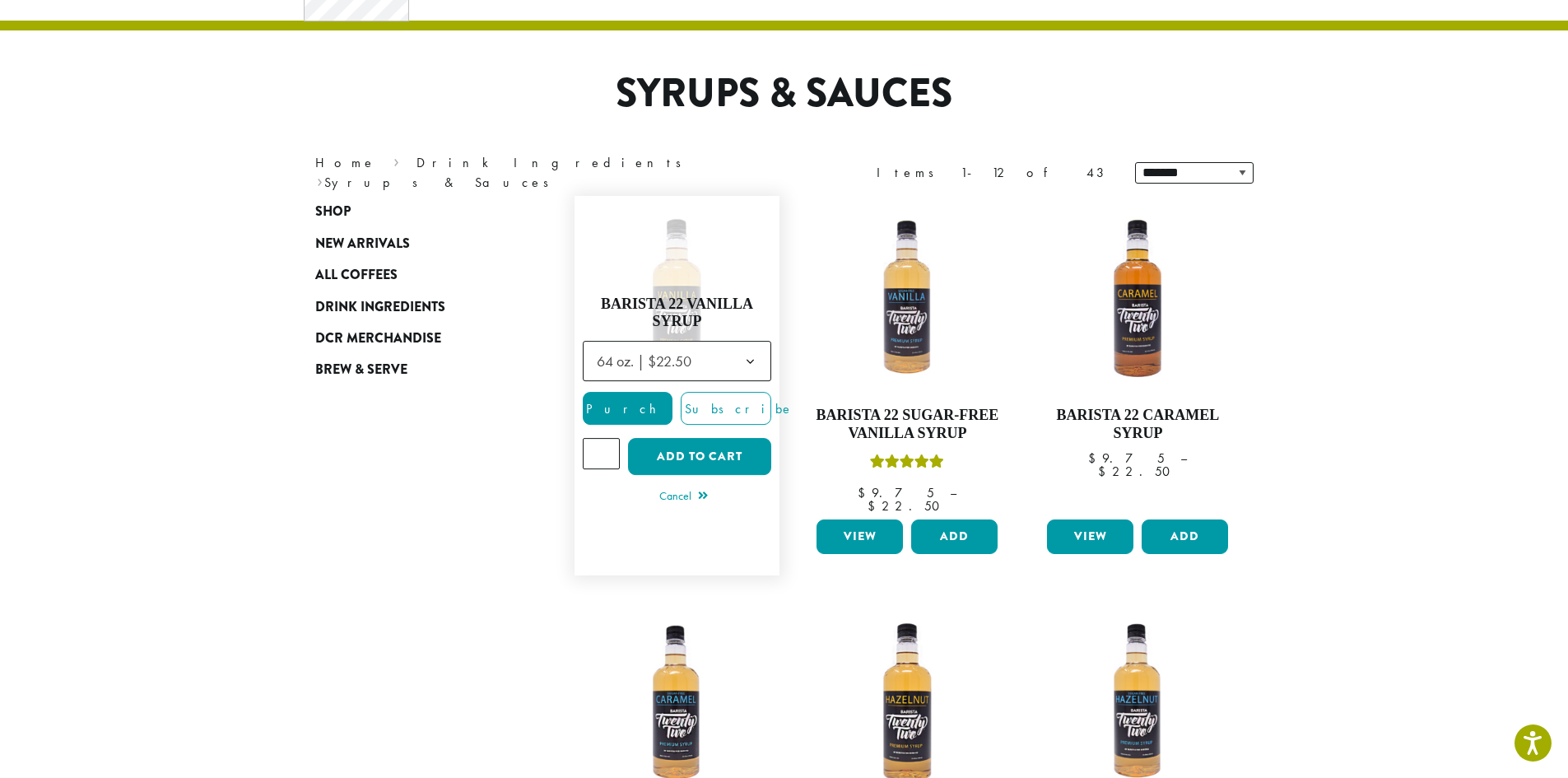
click at [608, 440] on input "*" at bounding box center [601, 454] width 38 height 31
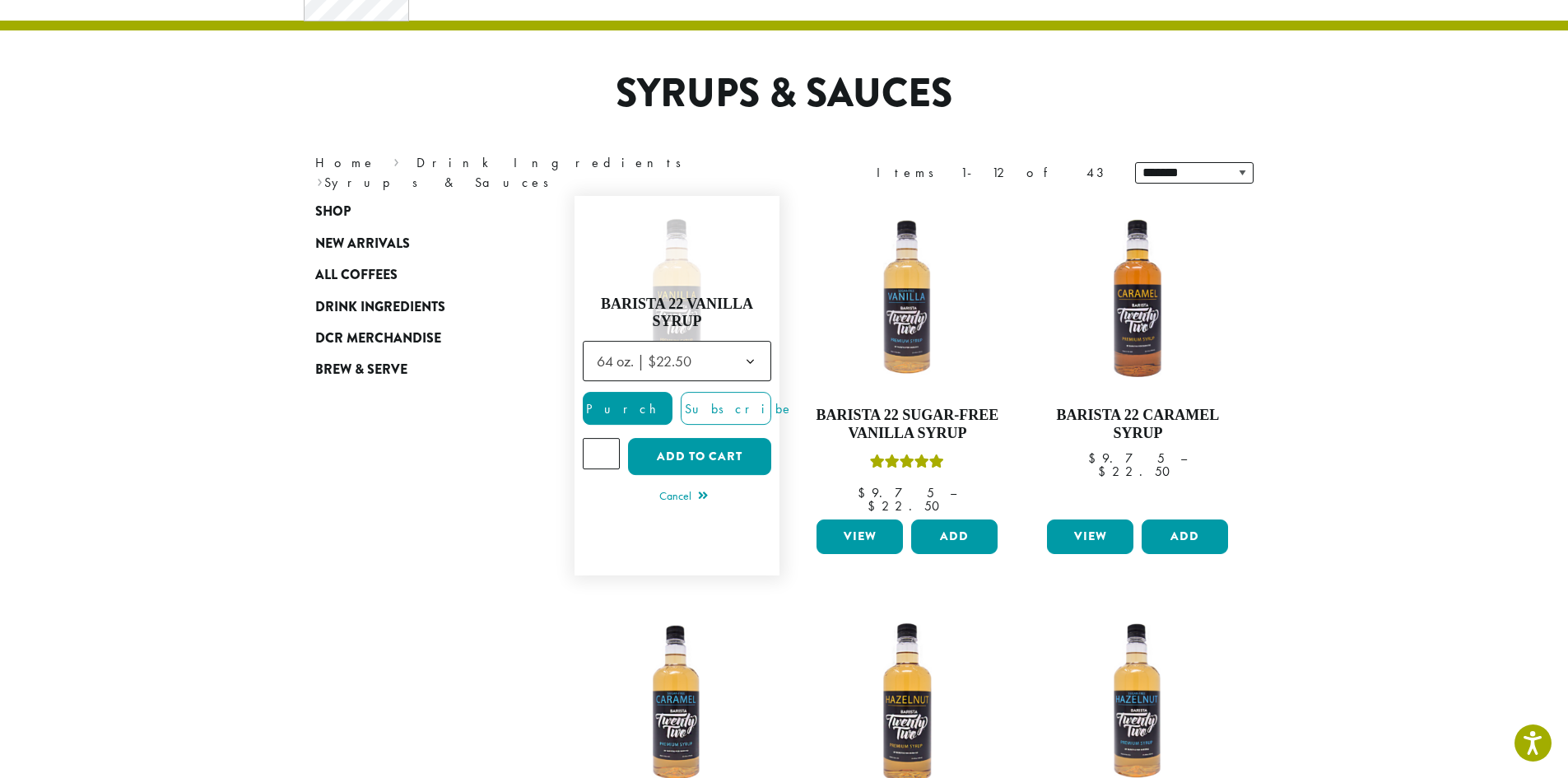
click at [608, 440] on input "*" at bounding box center [601, 454] width 38 height 31
type input "*"
click at [608, 440] on input "*" at bounding box center [601, 454] width 38 height 31
click at [722, 446] on button "Add to cart" at bounding box center [700, 457] width 144 height 37
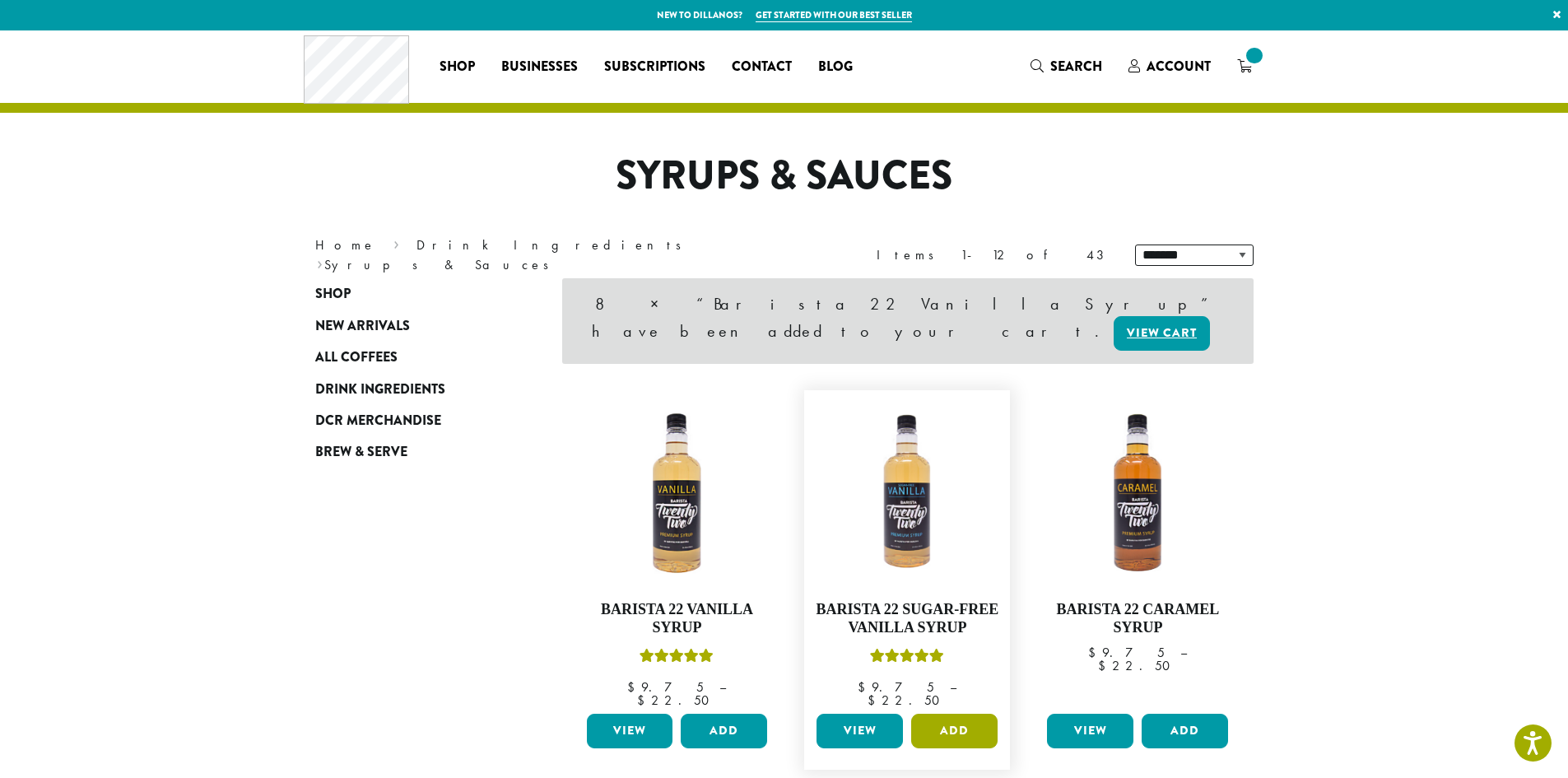
click at [930, 714] on button "Add" at bounding box center [954, 731] width 87 height 35
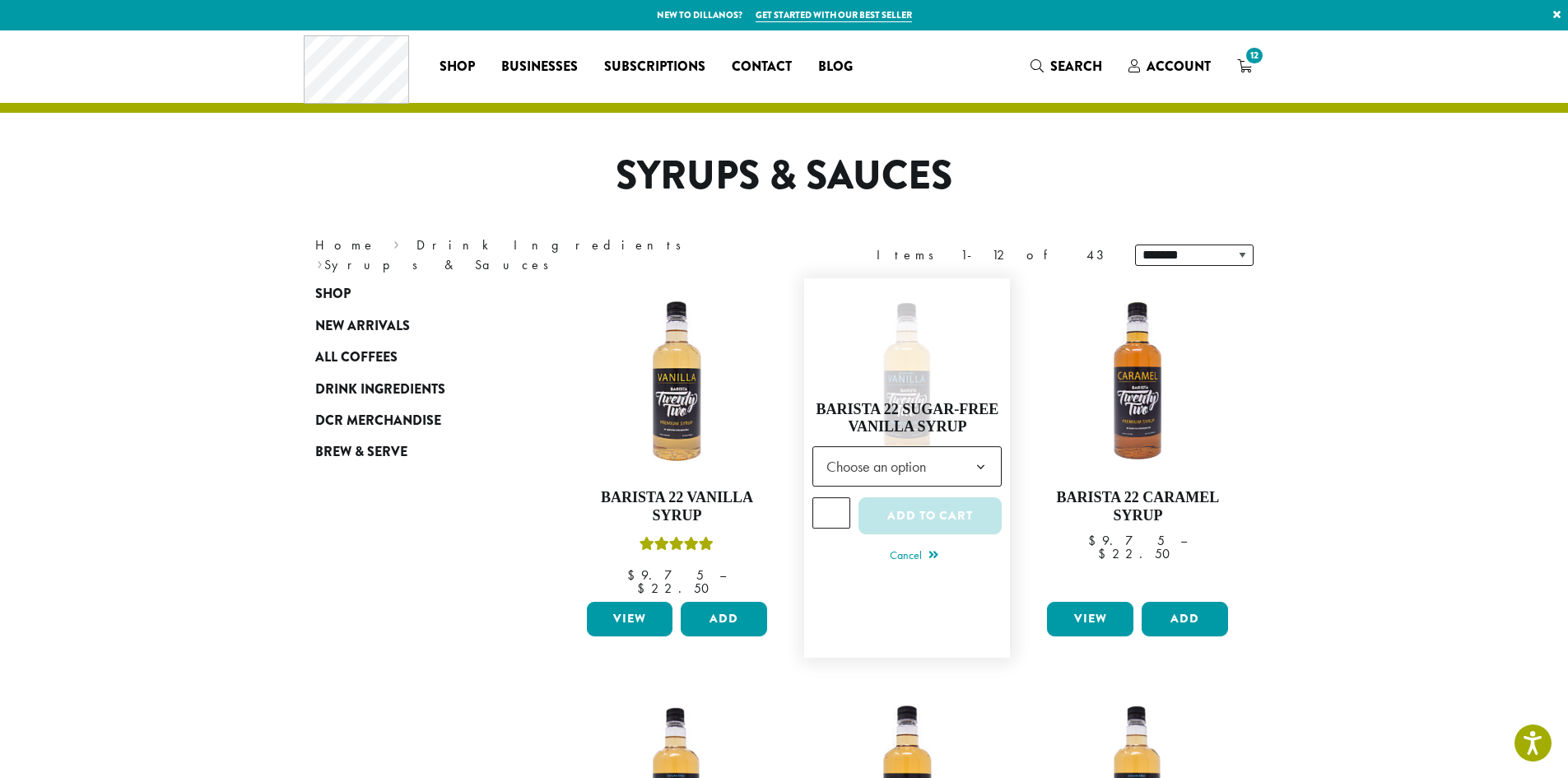
click at [955, 463] on span "Choose an option" at bounding box center [907, 466] width 190 height 41
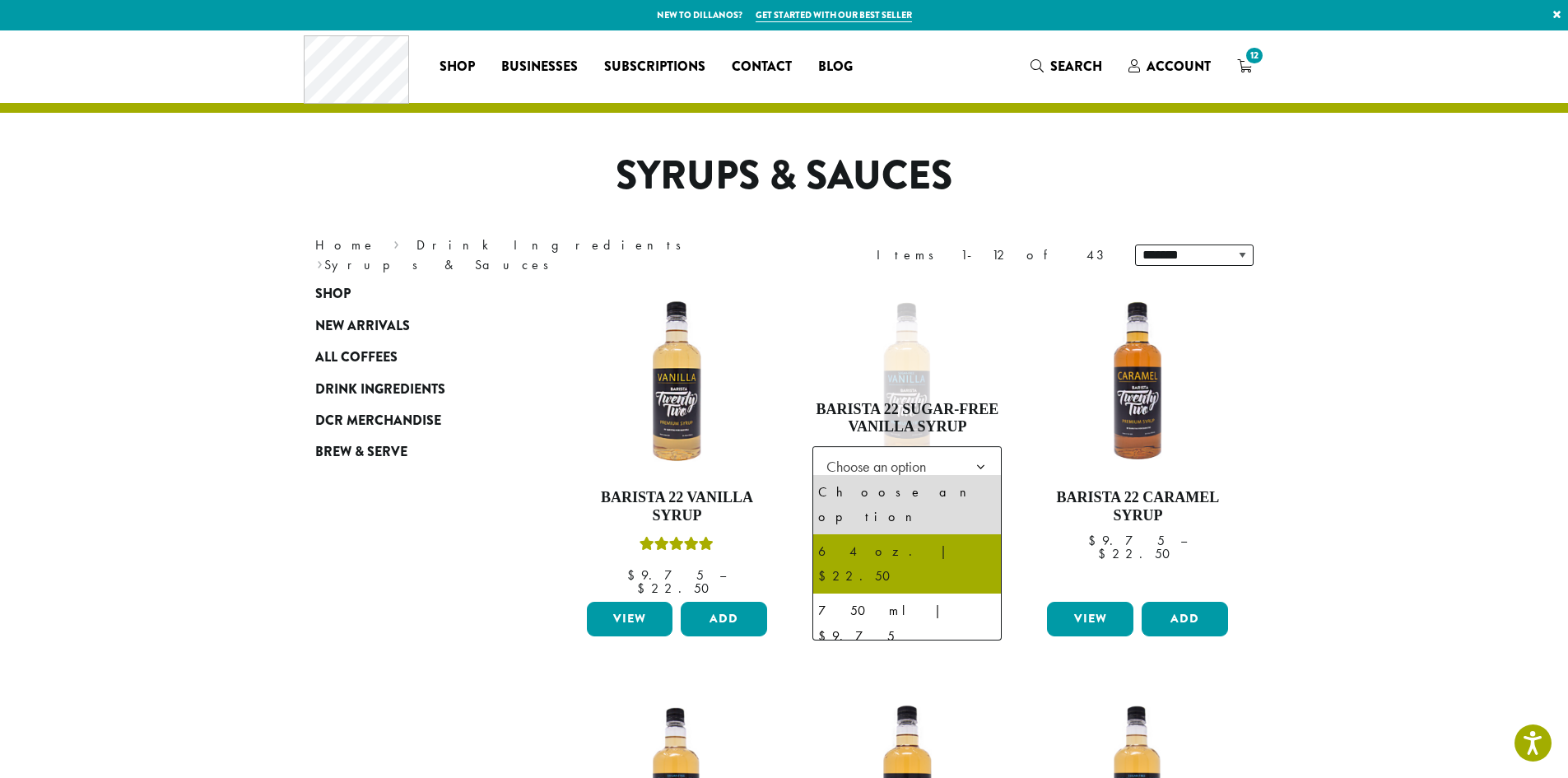
select select "*****"
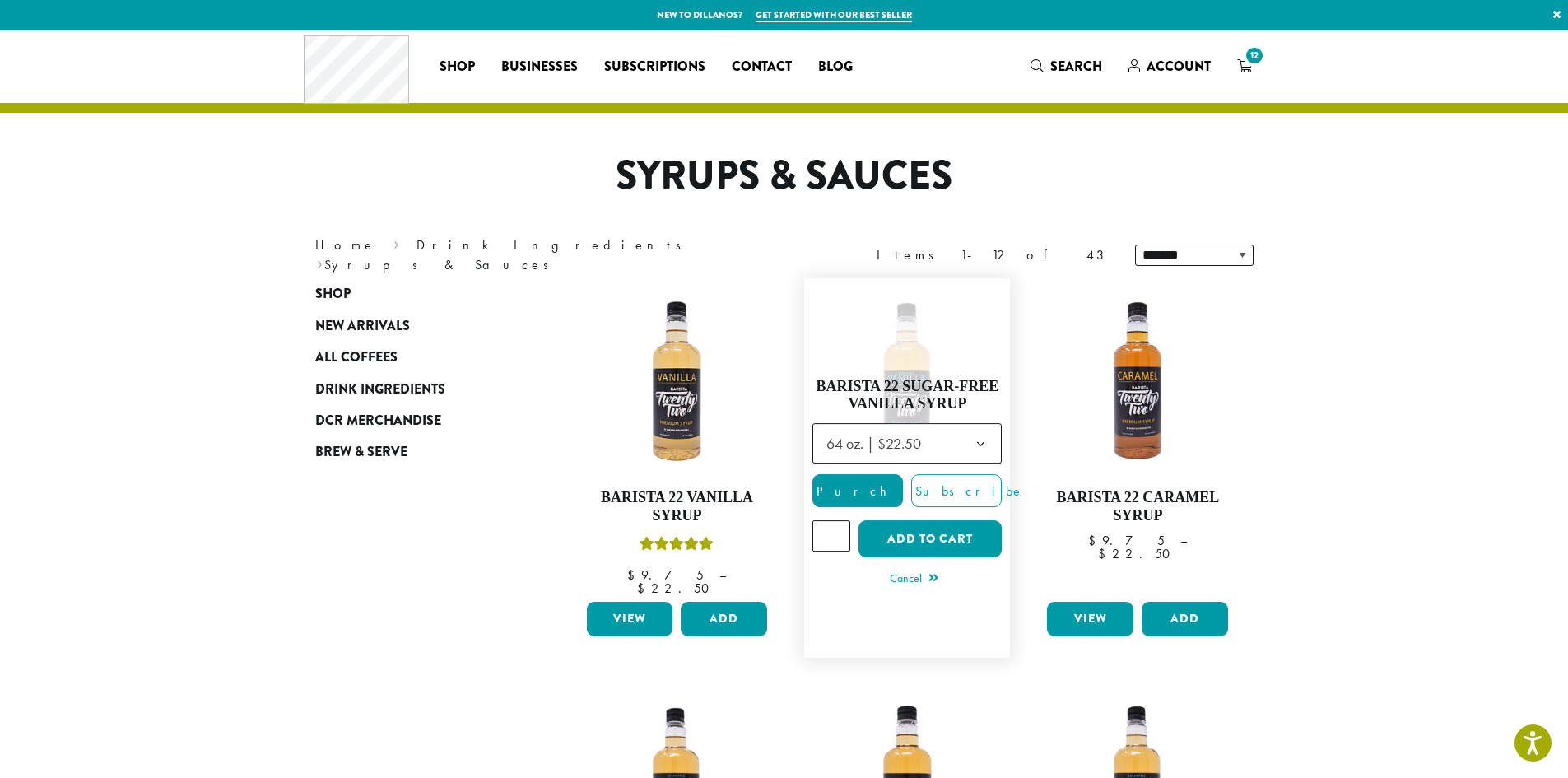
click at [836, 534] on input "*" at bounding box center [830, 536] width 38 height 31
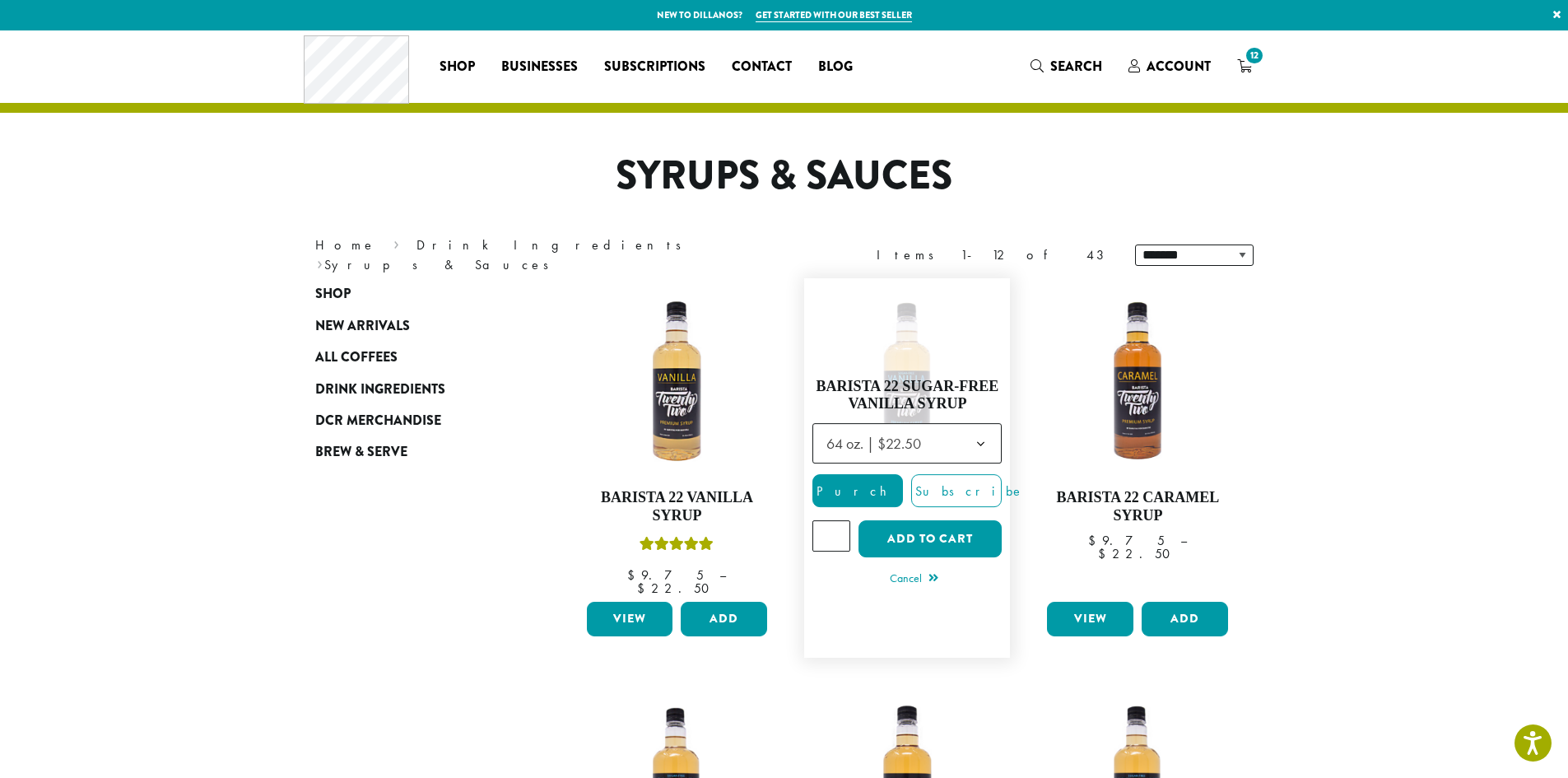
type input "*"
click at [836, 534] on input "*" at bounding box center [830, 536] width 38 height 31
click at [873, 530] on button "Add to cart" at bounding box center [930, 539] width 144 height 37
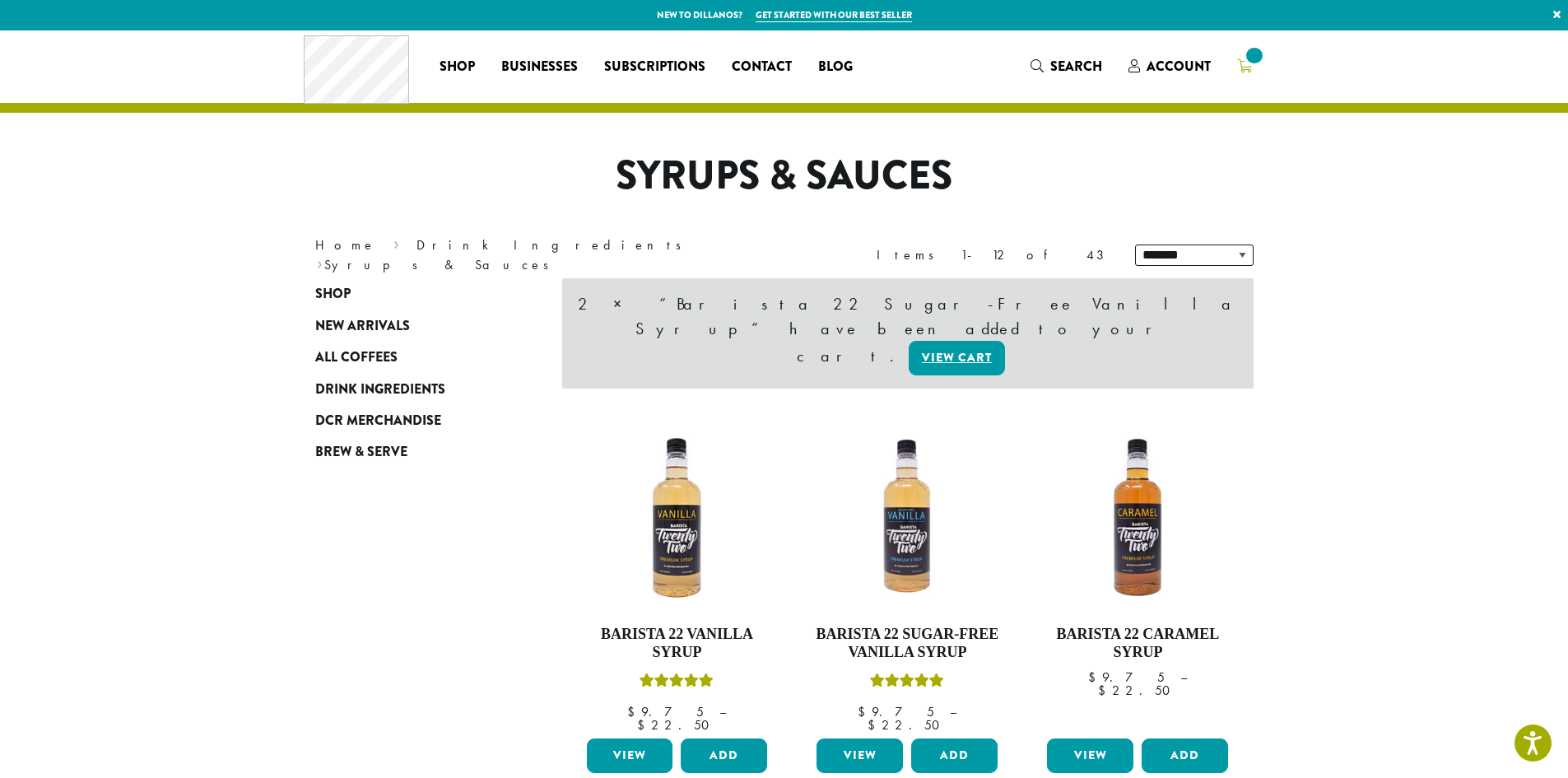
click at [1245, 68] on icon at bounding box center [1244, 65] width 15 height 13
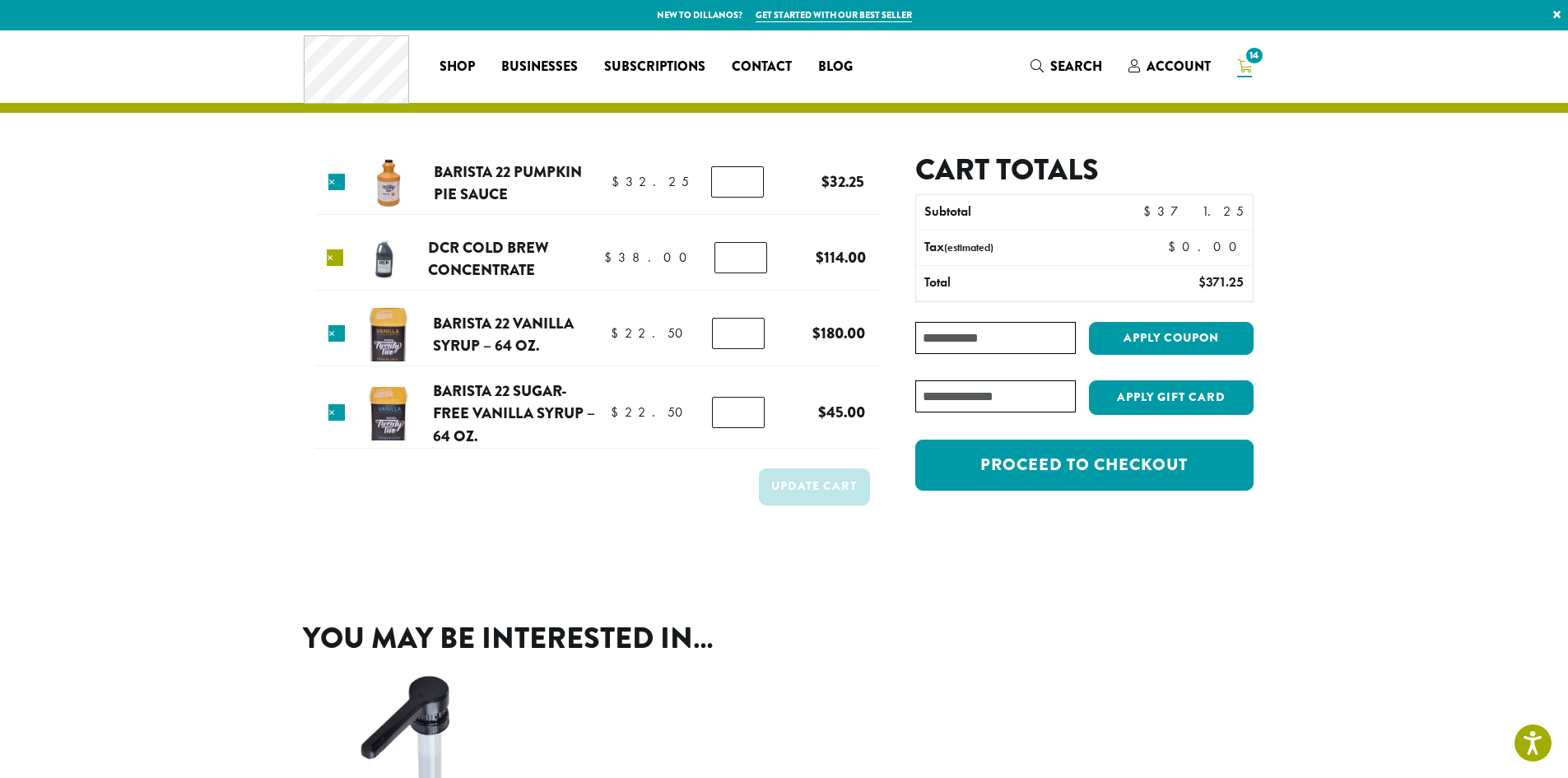
click at [335, 254] on link "×" at bounding box center [335, 258] width 17 height 17
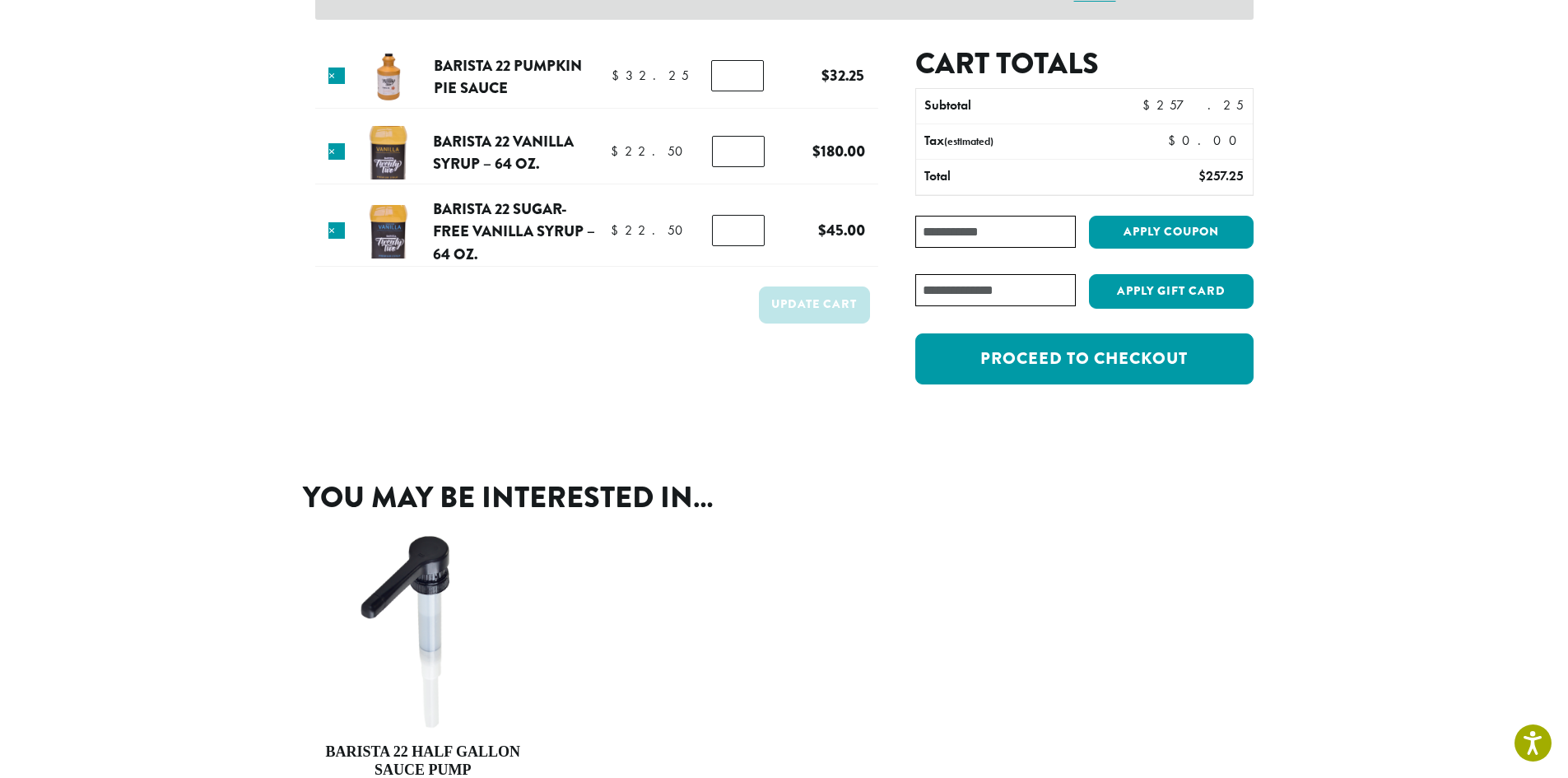
scroll to position [399, 0]
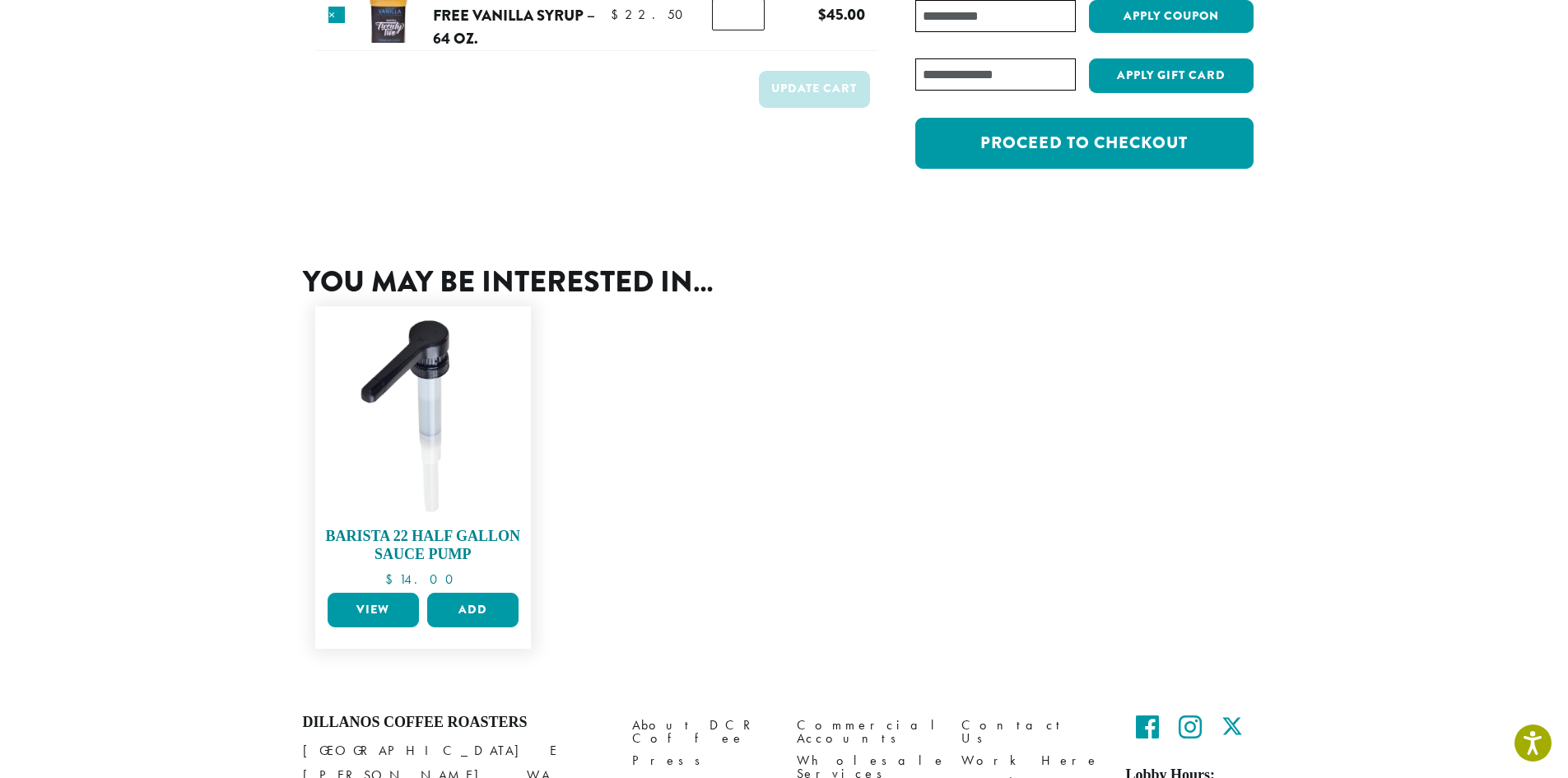
click at [414, 354] on img at bounding box center [423, 413] width 200 height 200
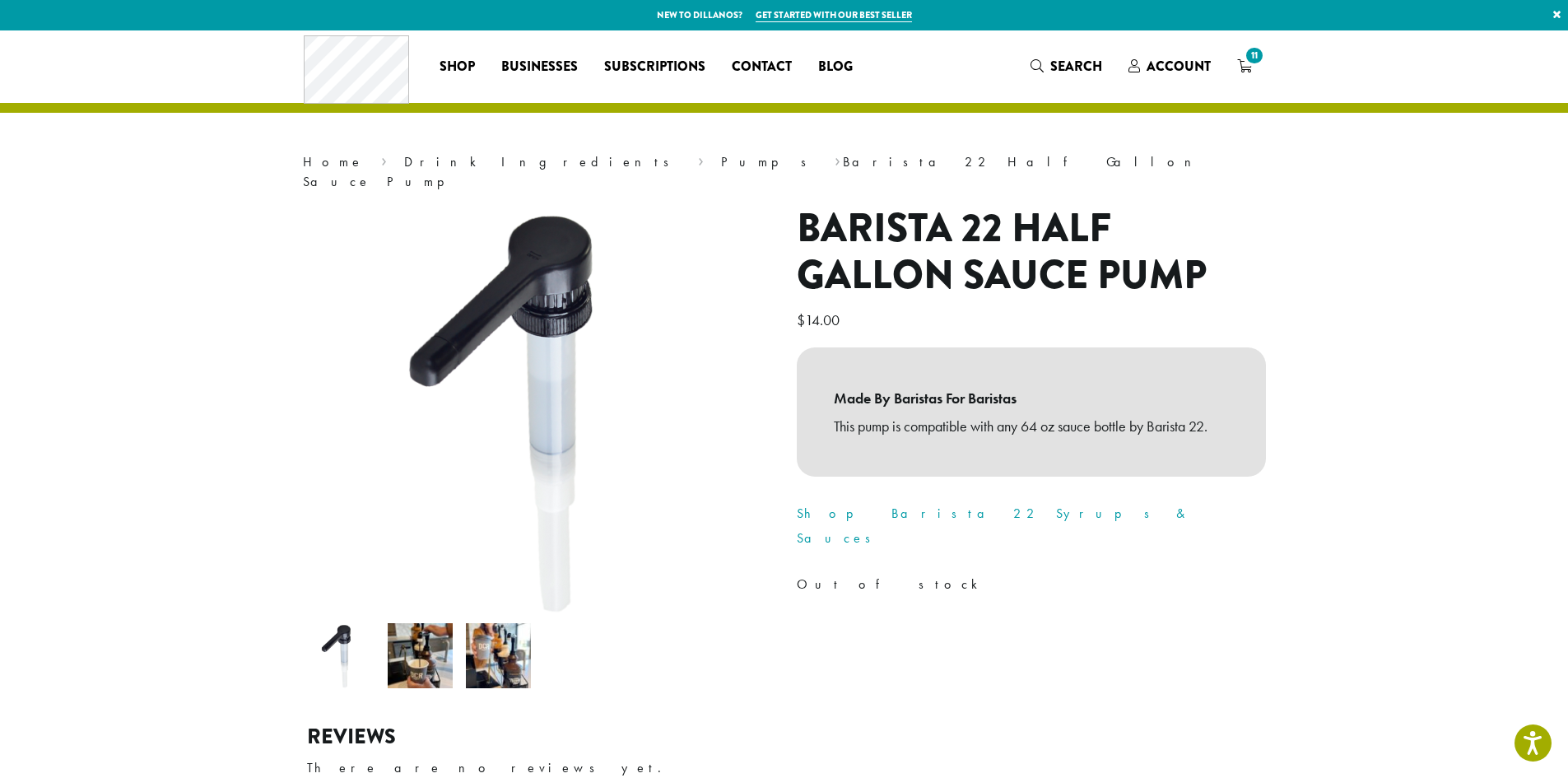
click at [404, 637] on img at bounding box center [420, 656] width 65 height 65
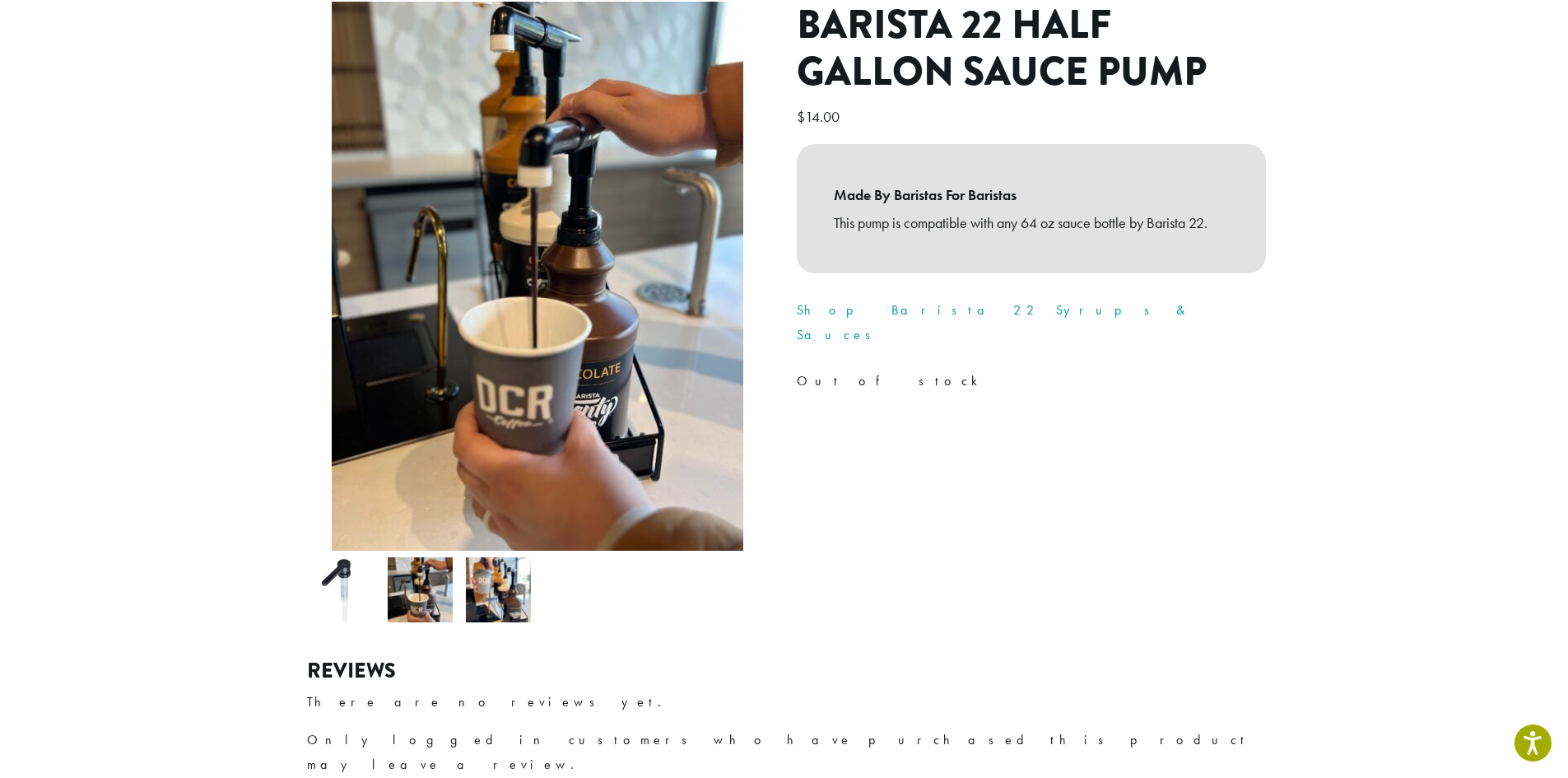
scroll to position [247, 0]
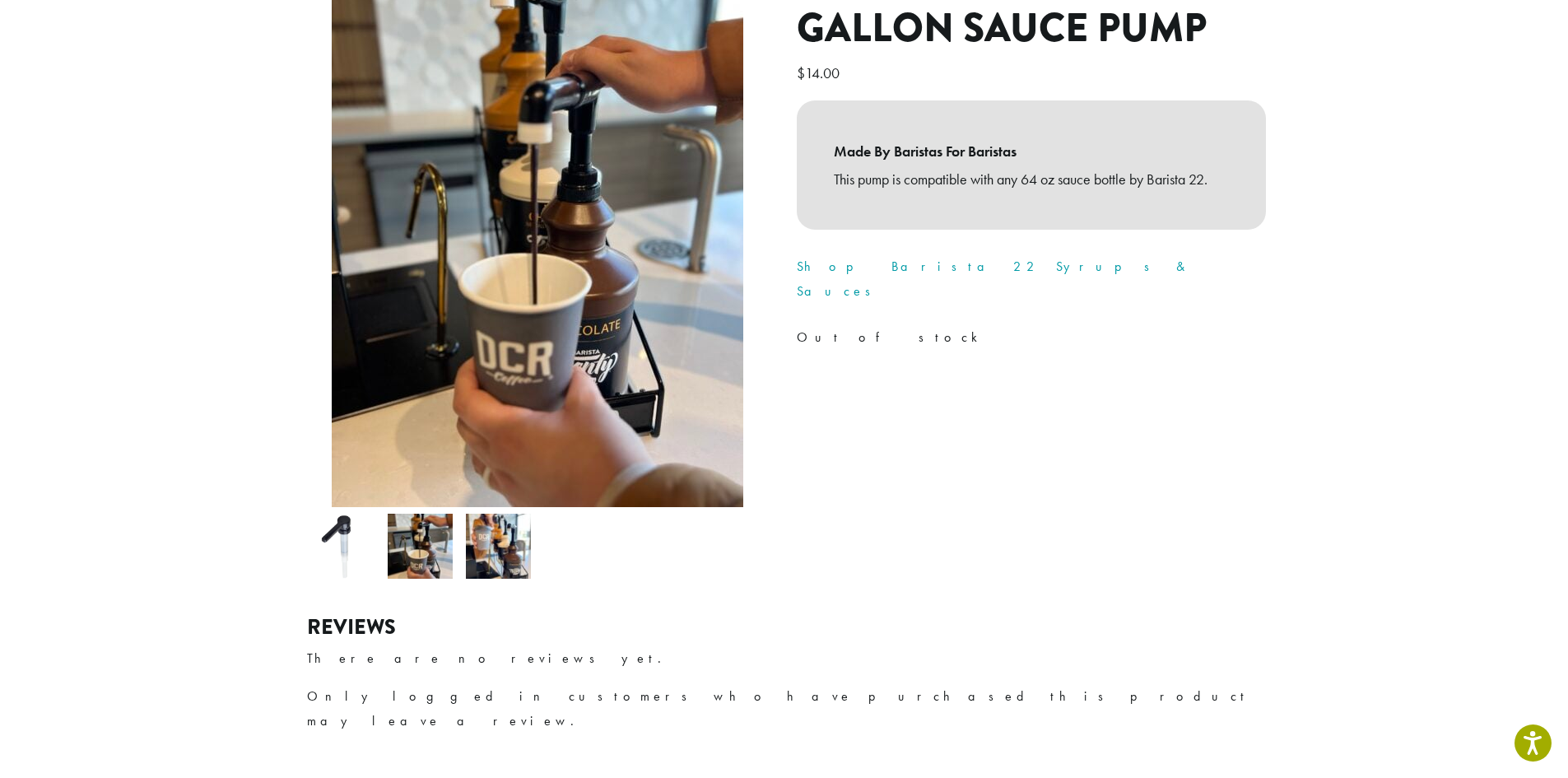
click at [489, 536] on img at bounding box center [498, 546] width 65 height 65
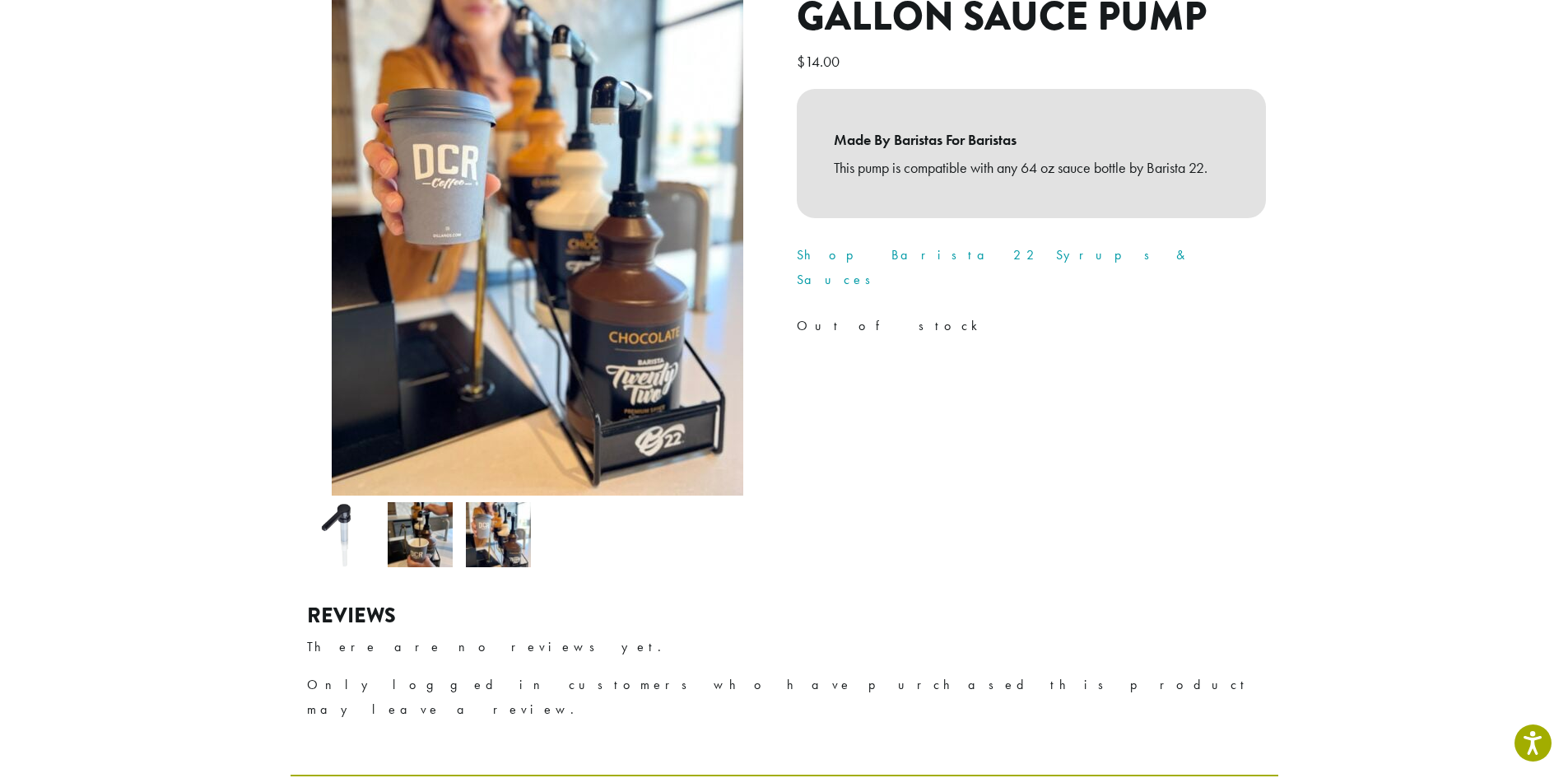
scroll to position [0, 0]
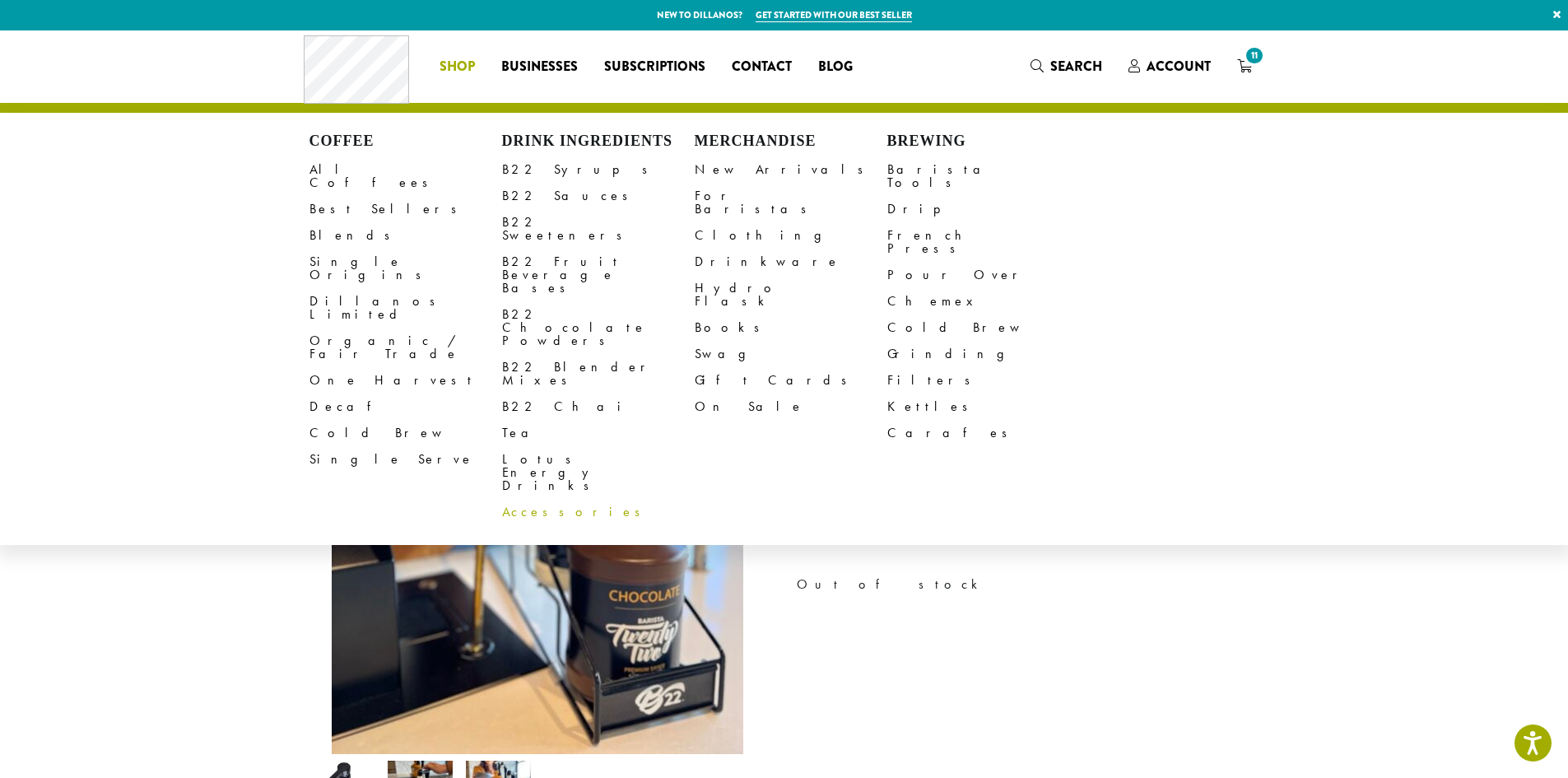
click at [534, 499] on link "Accessories" at bounding box center [598, 512] width 192 height 27
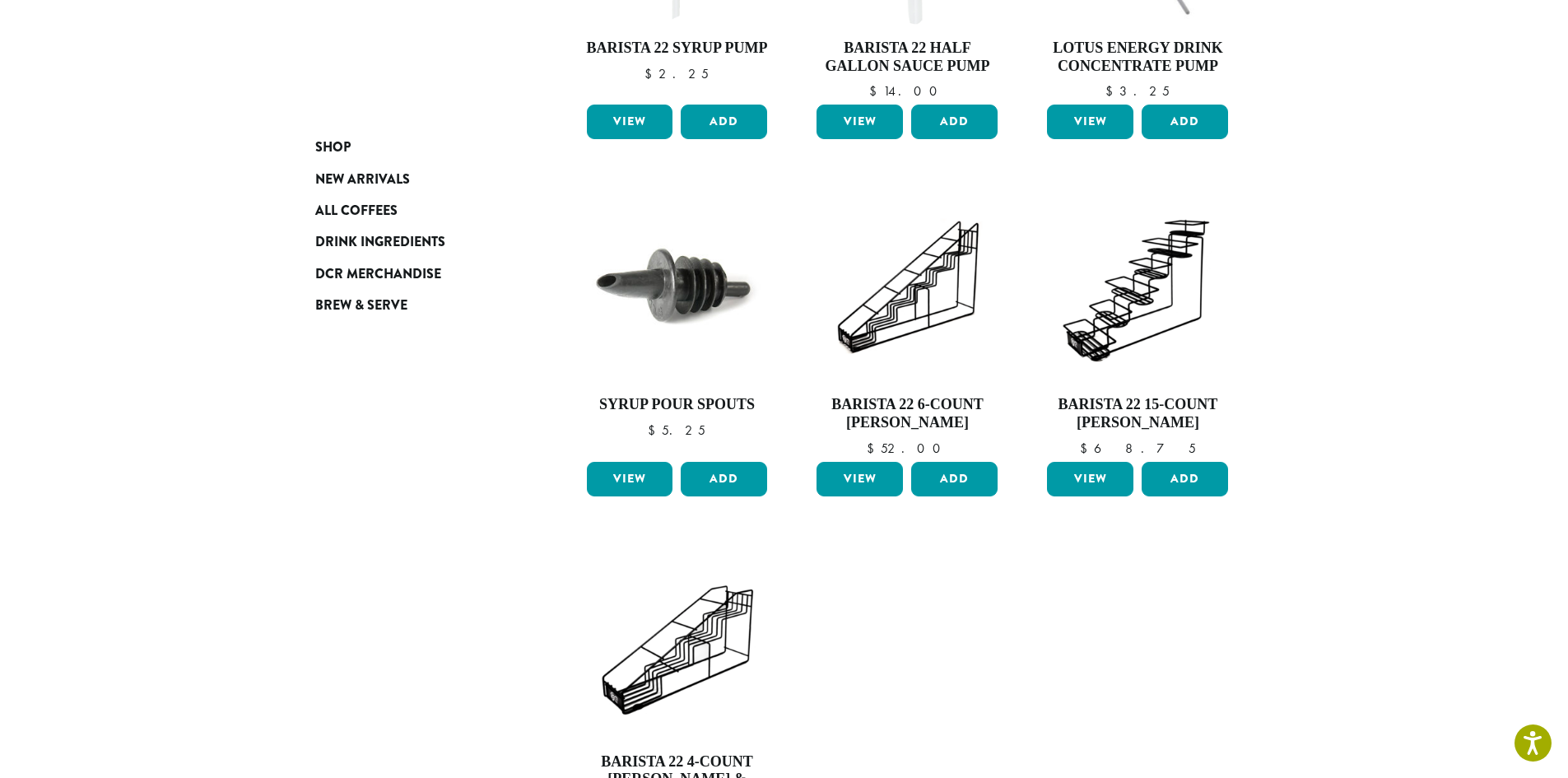
scroll to position [412, 0]
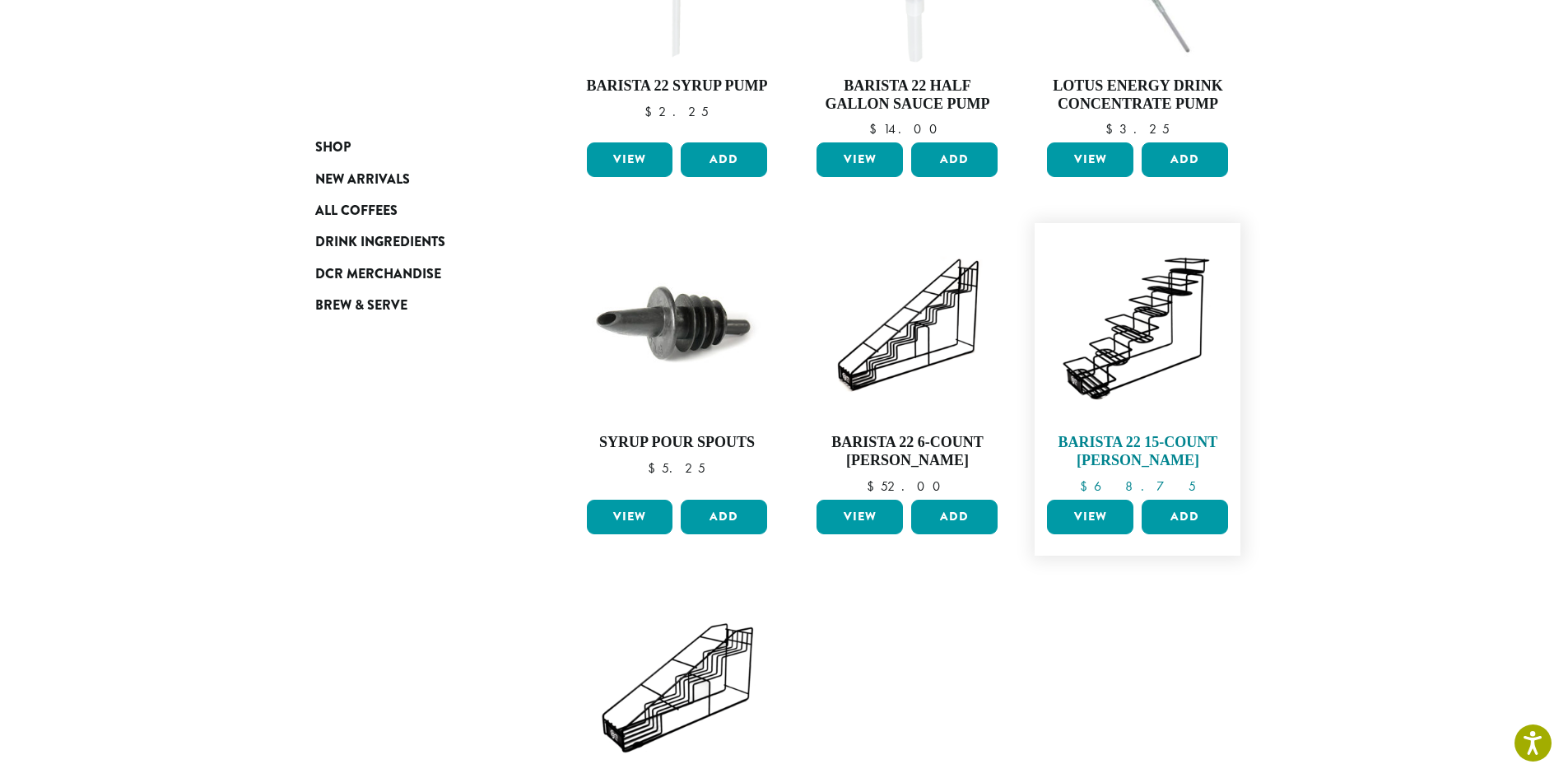
click at [1132, 327] on img at bounding box center [1137, 326] width 190 height 190
